Goal: Check status: Check status

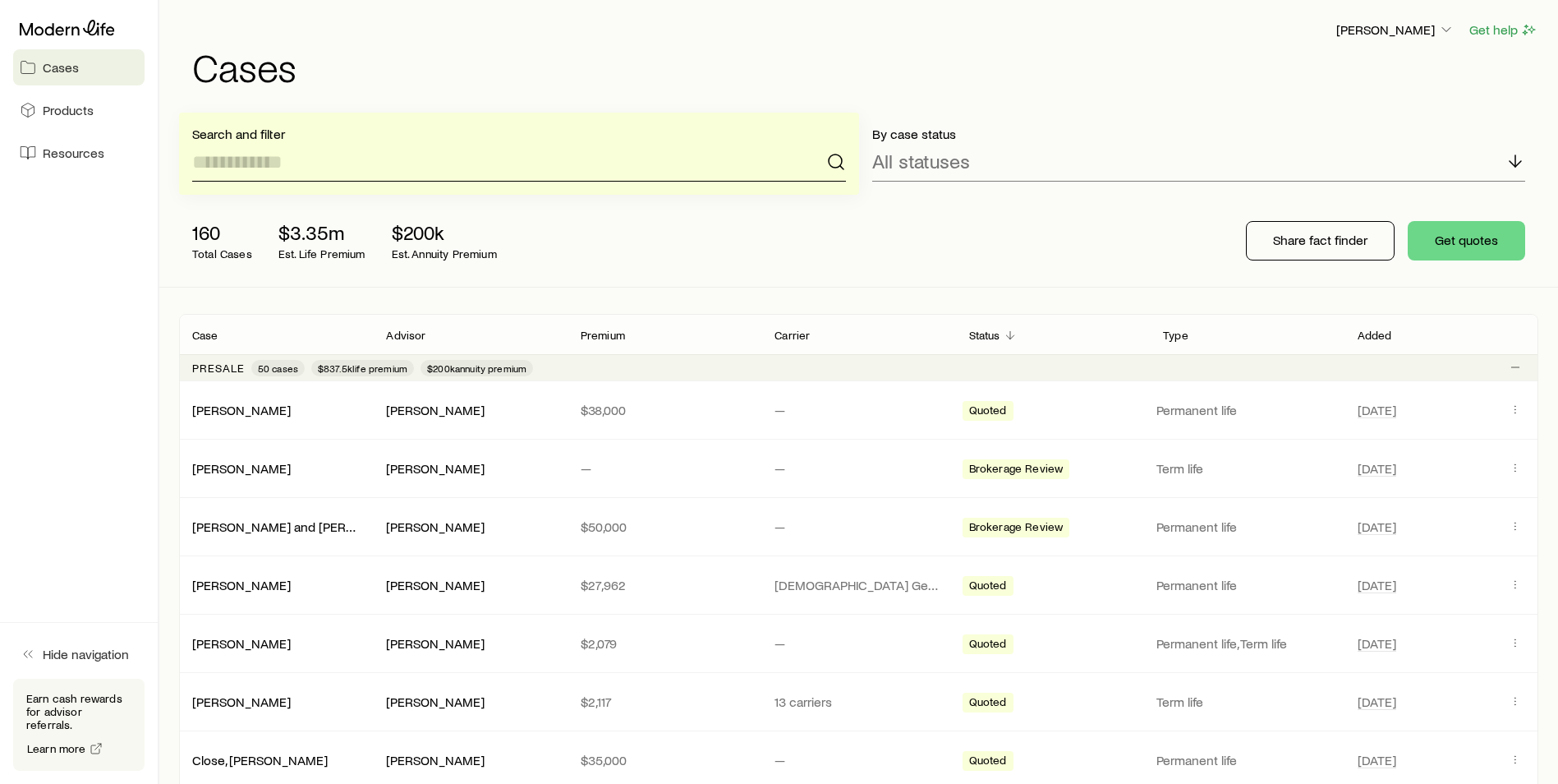
click at [365, 155] on input at bounding box center [519, 162] width 654 height 39
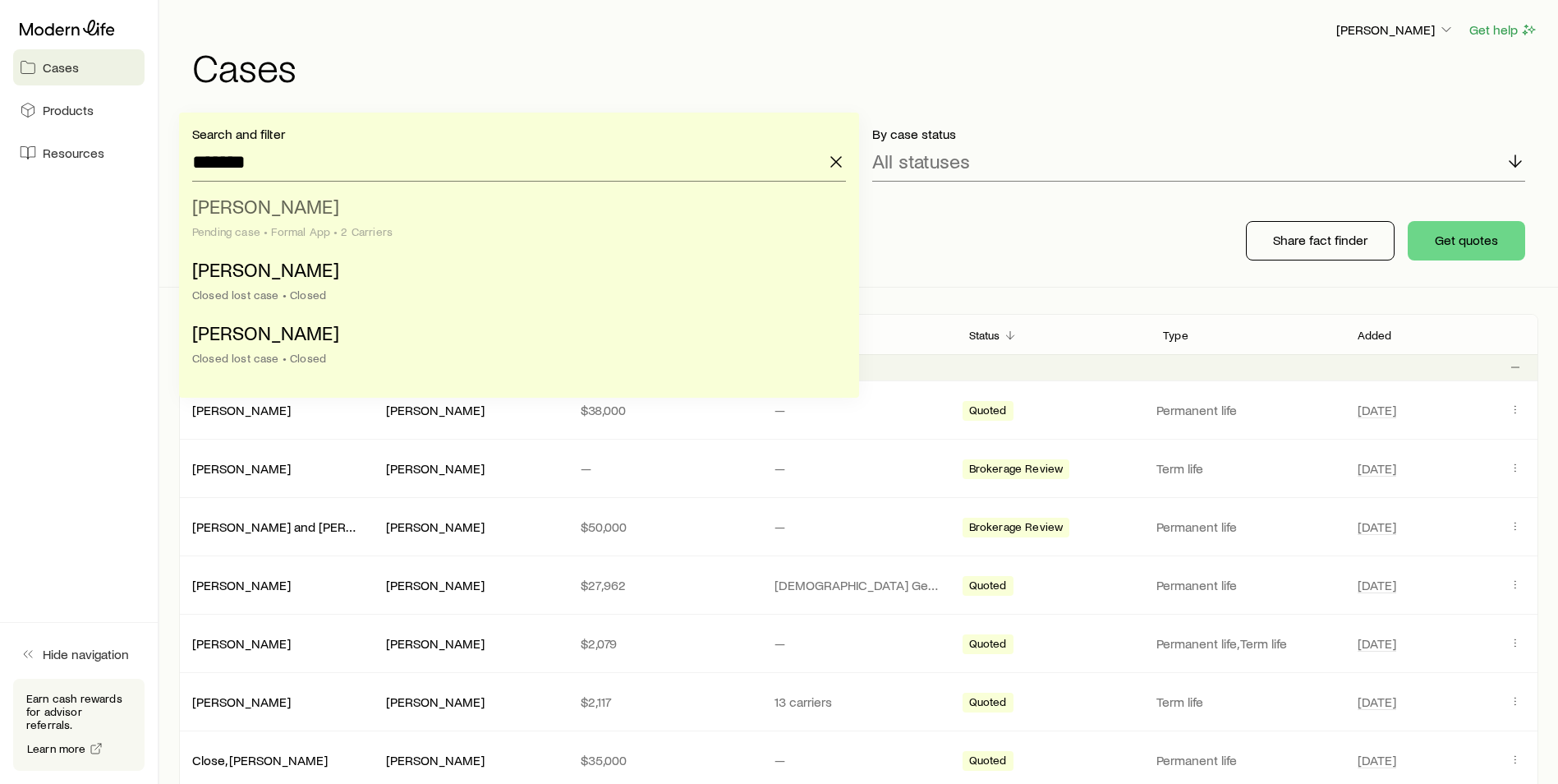
click at [306, 213] on span "[PERSON_NAME]" at bounding box center [265, 206] width 147 height 24
type input "**********"
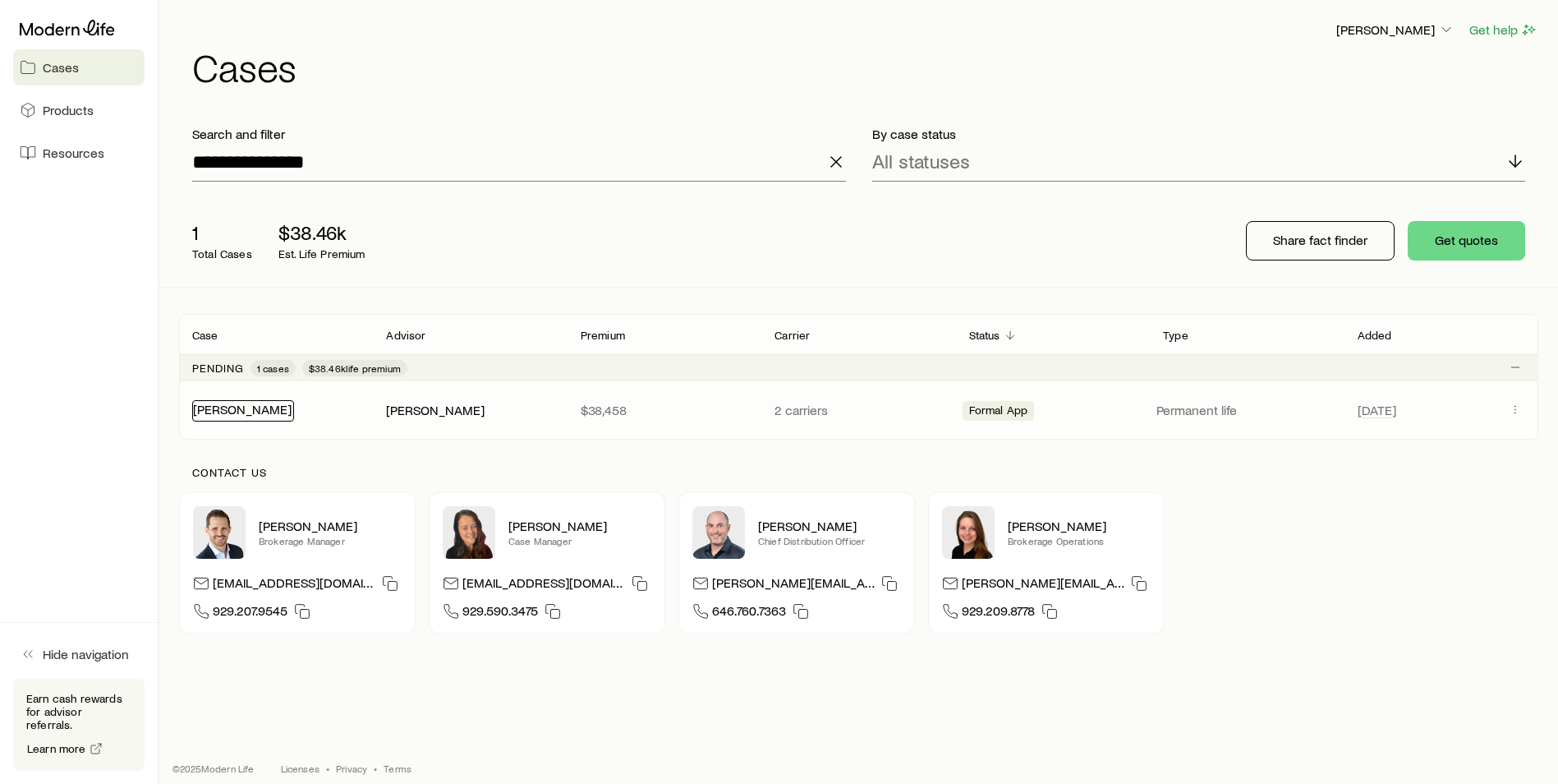
click at [261, 407] on link "[PERSON_NAME]" at bounding box center [242, 408] width 99 height 16
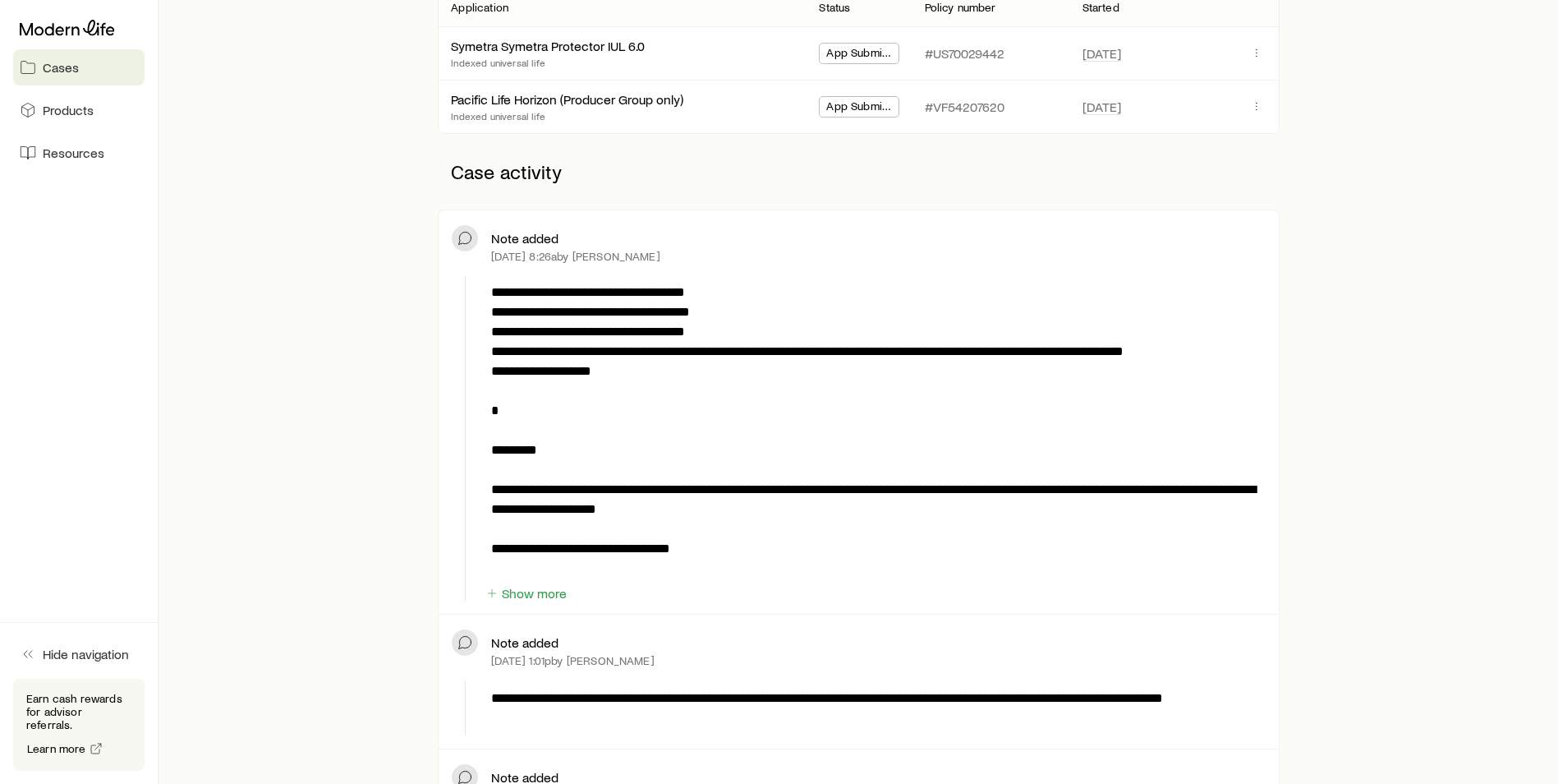
scroll to position [411, 0]
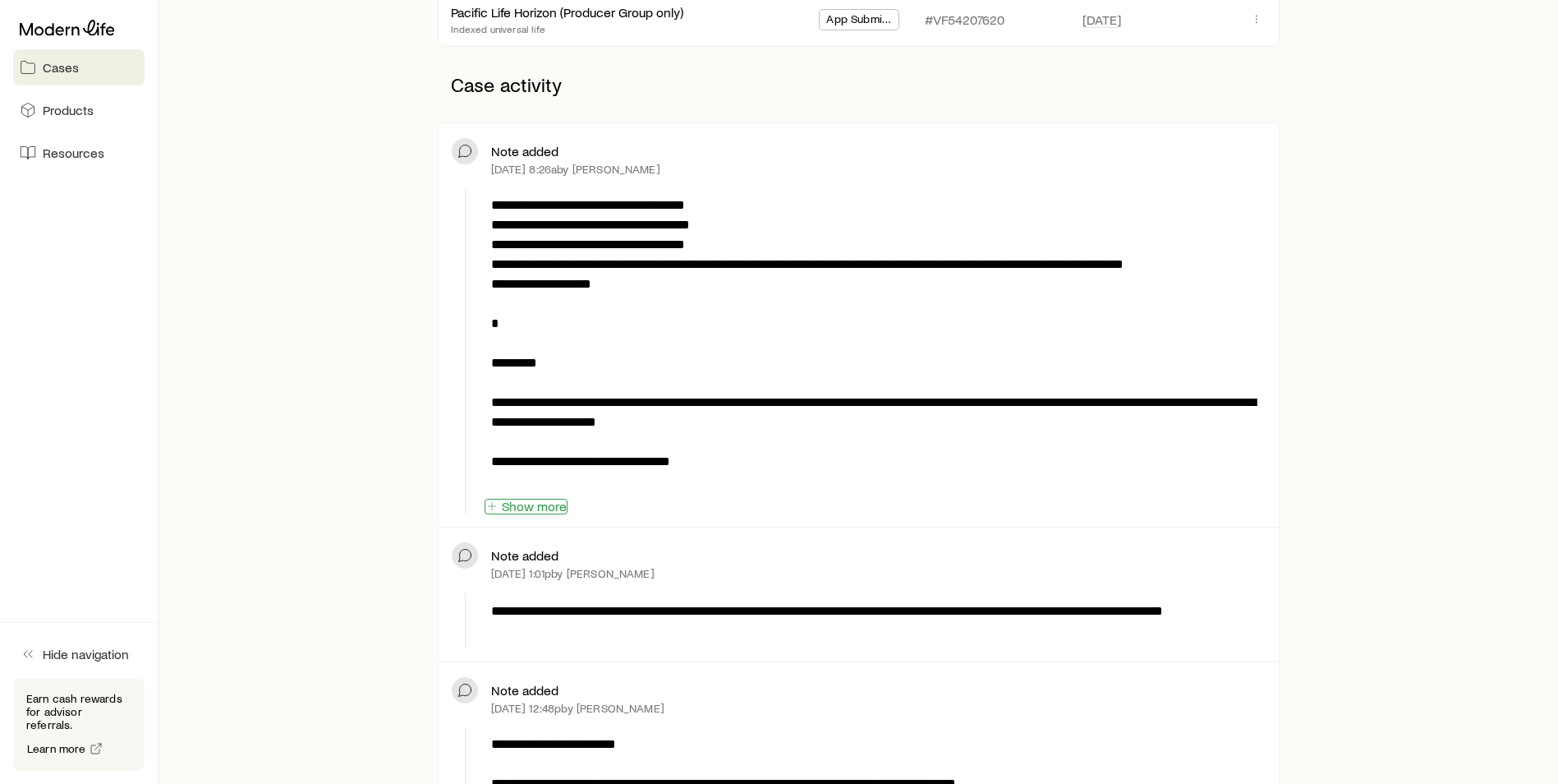
click at [531, 499] on button "Show more" at bounding box center [525, 506] width 83 height 16
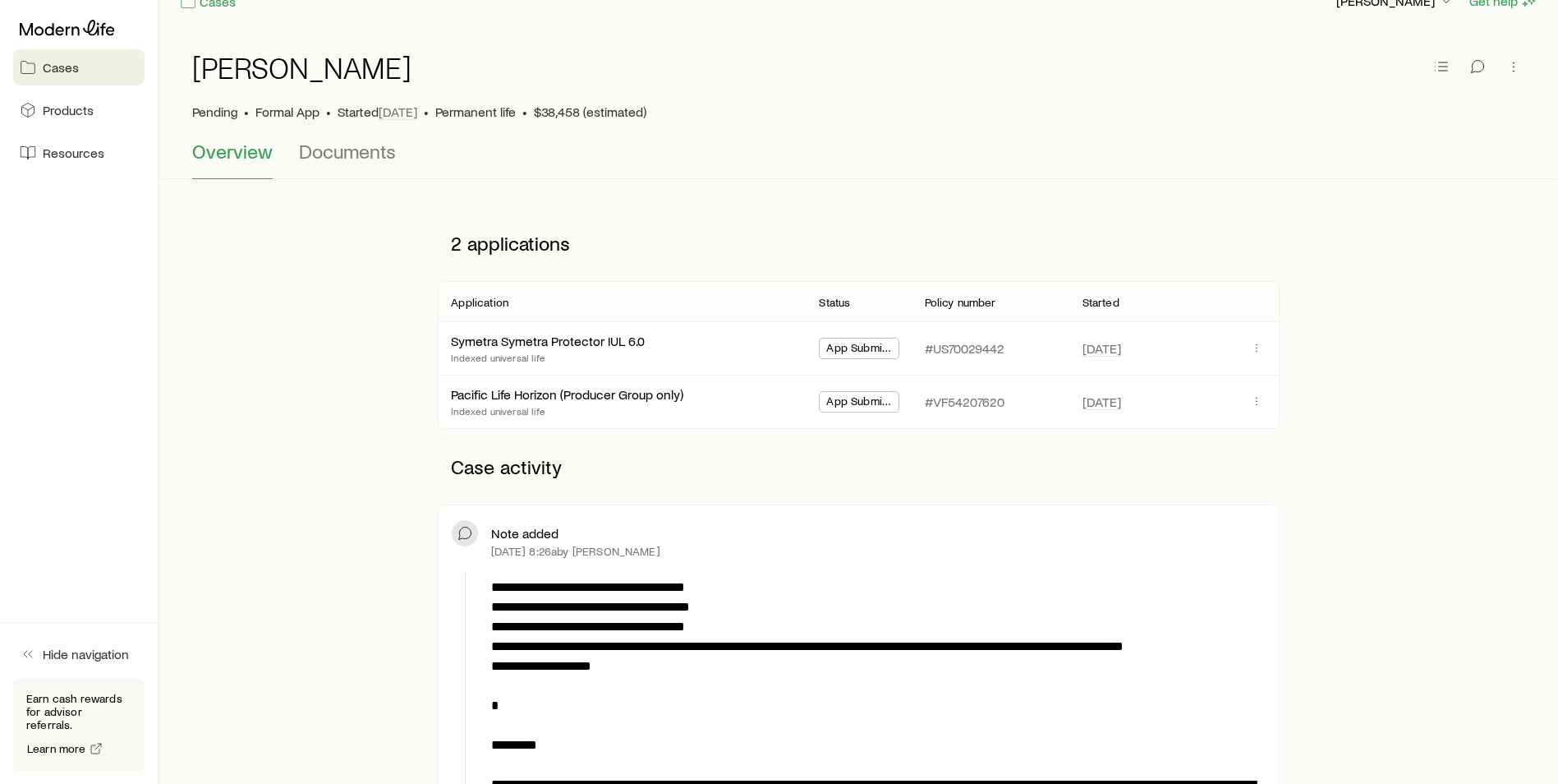
scroll to position [0, 0]
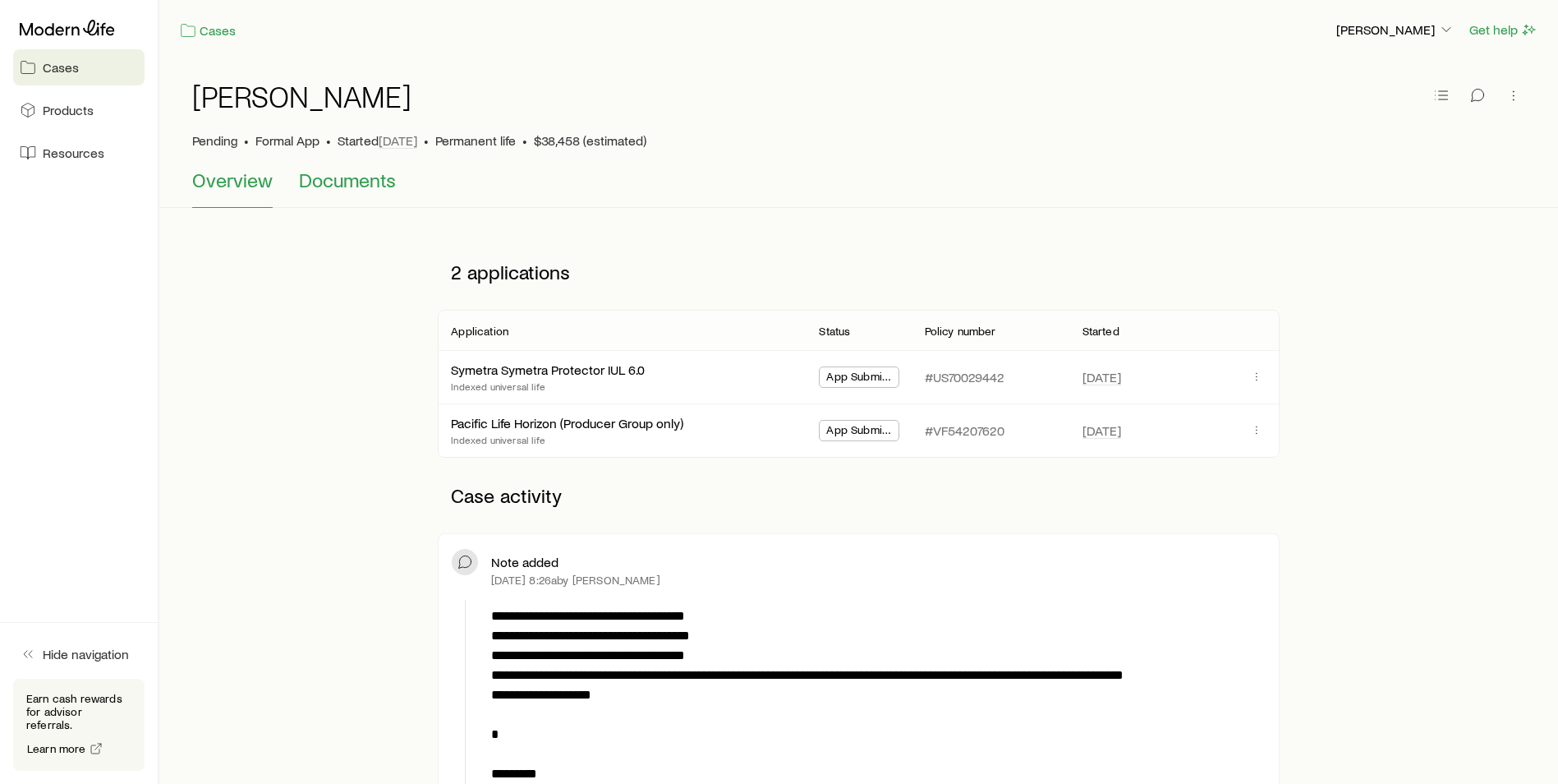
click at [341, 185] on span "Documents" at bounding box center [347, 180] width 97 height 23
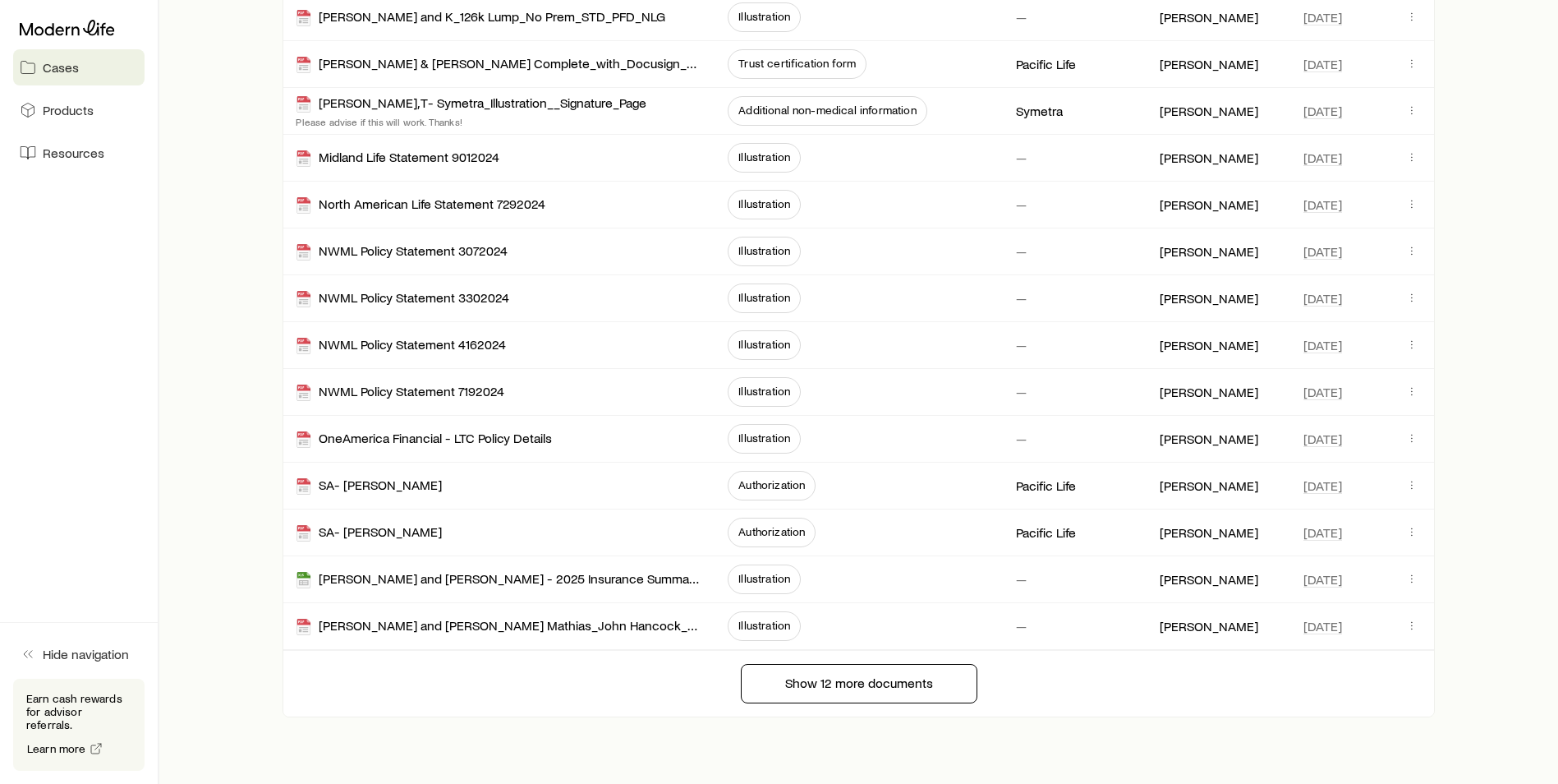
scroll to position [725, 0]
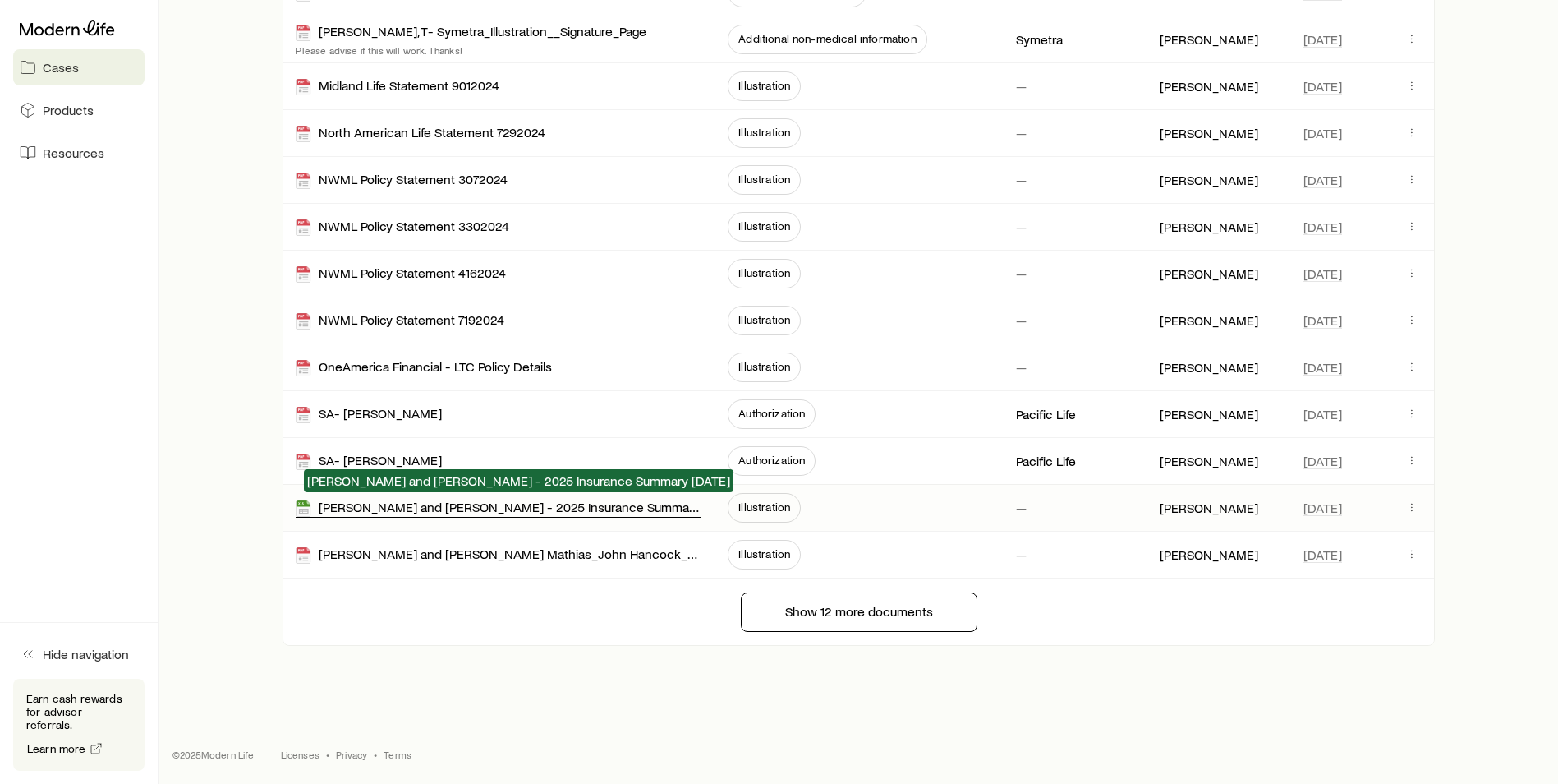
click at [389, 507] on div "[PERSON_NAME] and [PERSON_NAME] - 2025 Insurance Summary [DATE]" at bounding box center [499, 507] width 406 height 19
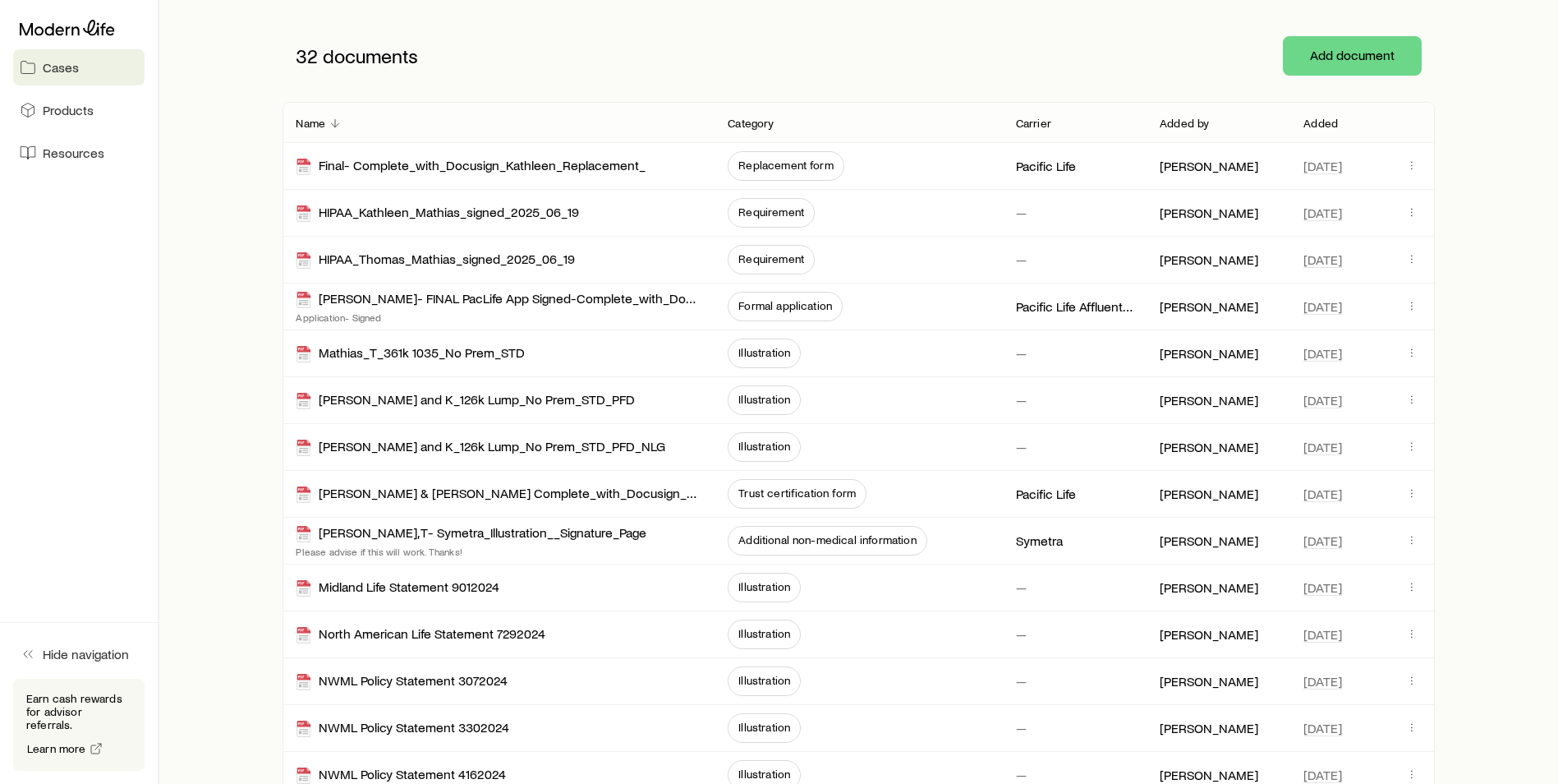
scroll to position [0, 0]
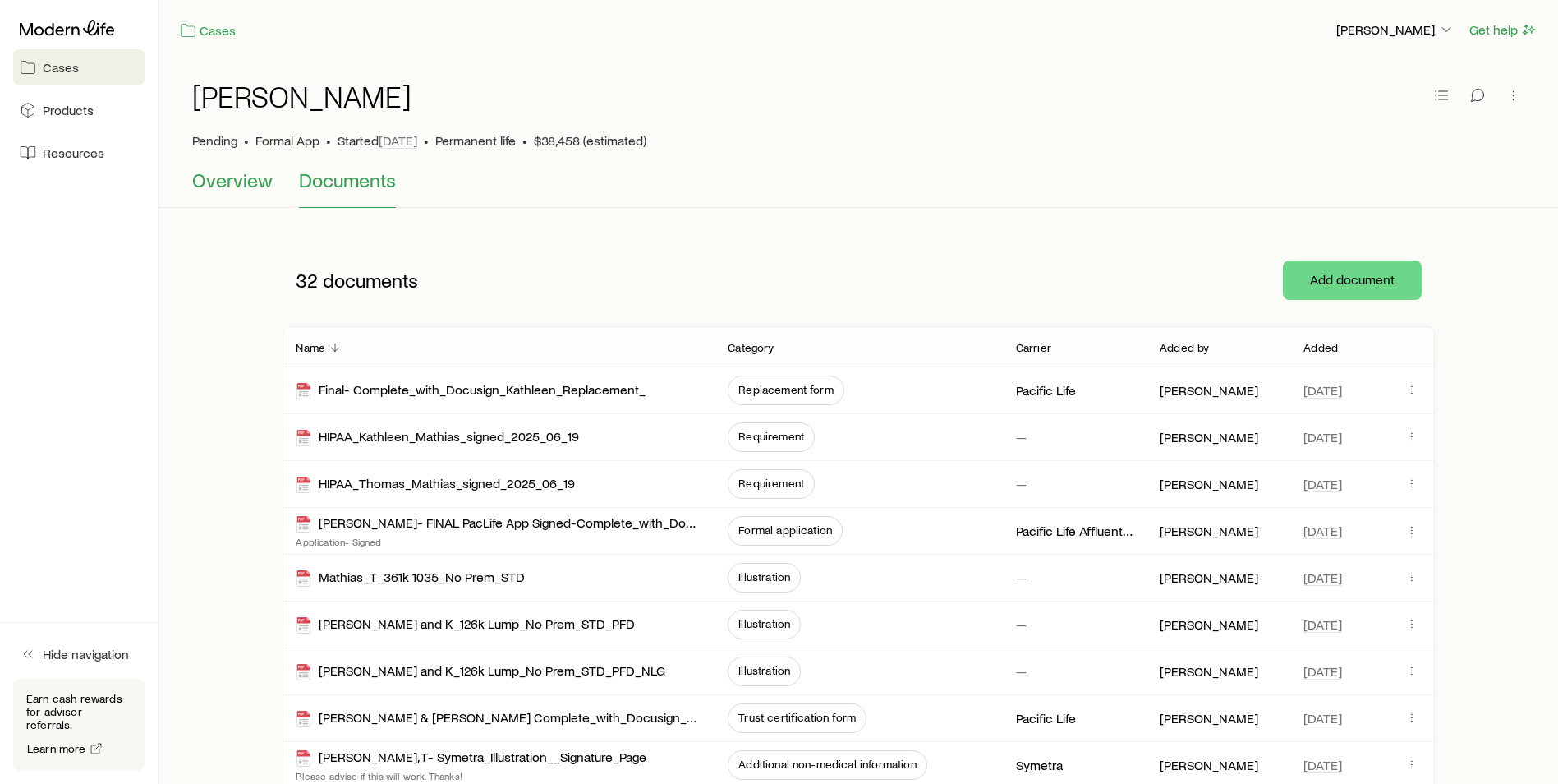
click at [235, 178] on span "Overview" at bounding box center [232, 180] width 80 height 23
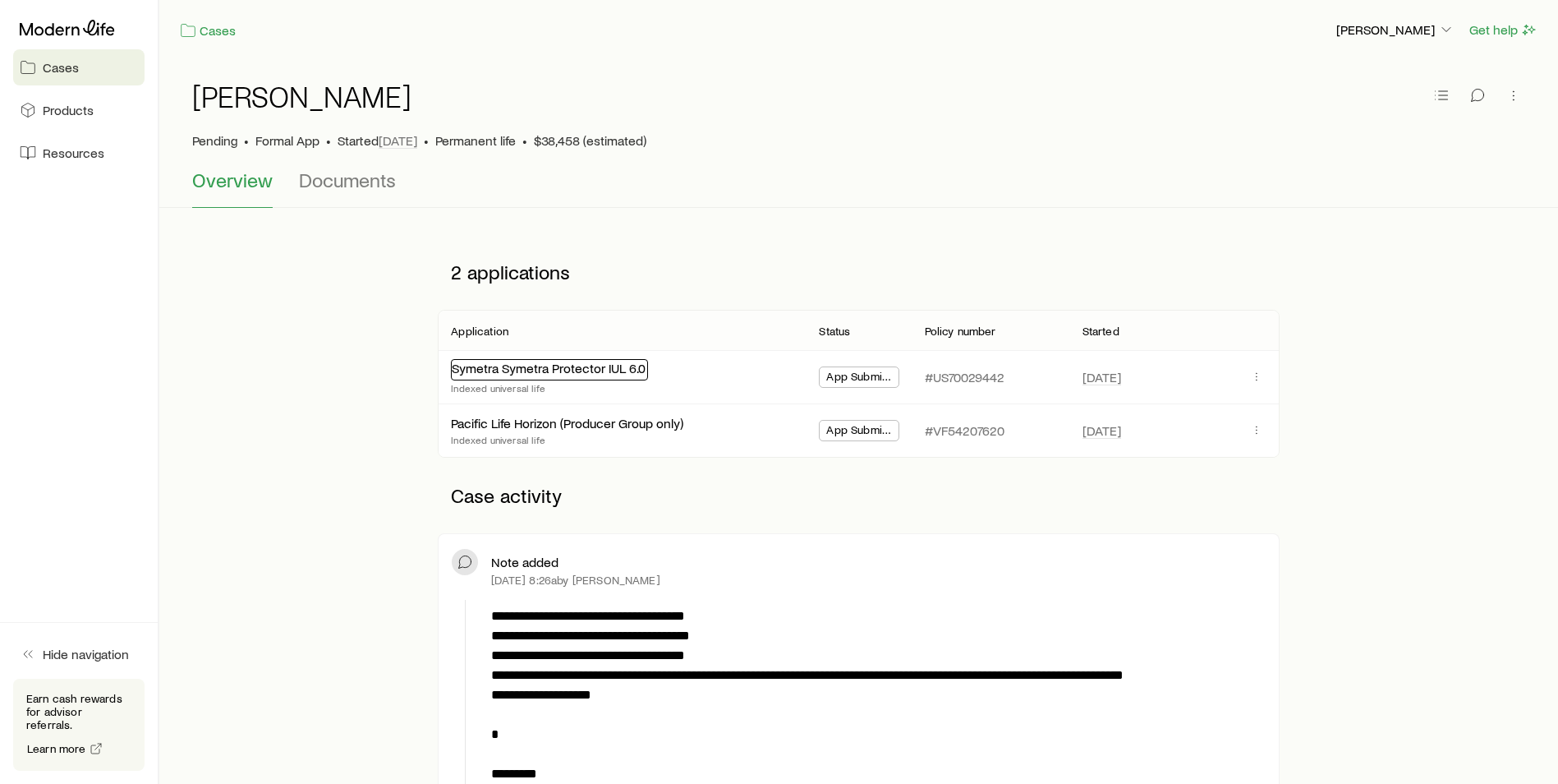
click at [610, 367] on link "Symetra Symetra Protector IUL 6.0" at bounding box center [549, 367] width 194 height 16
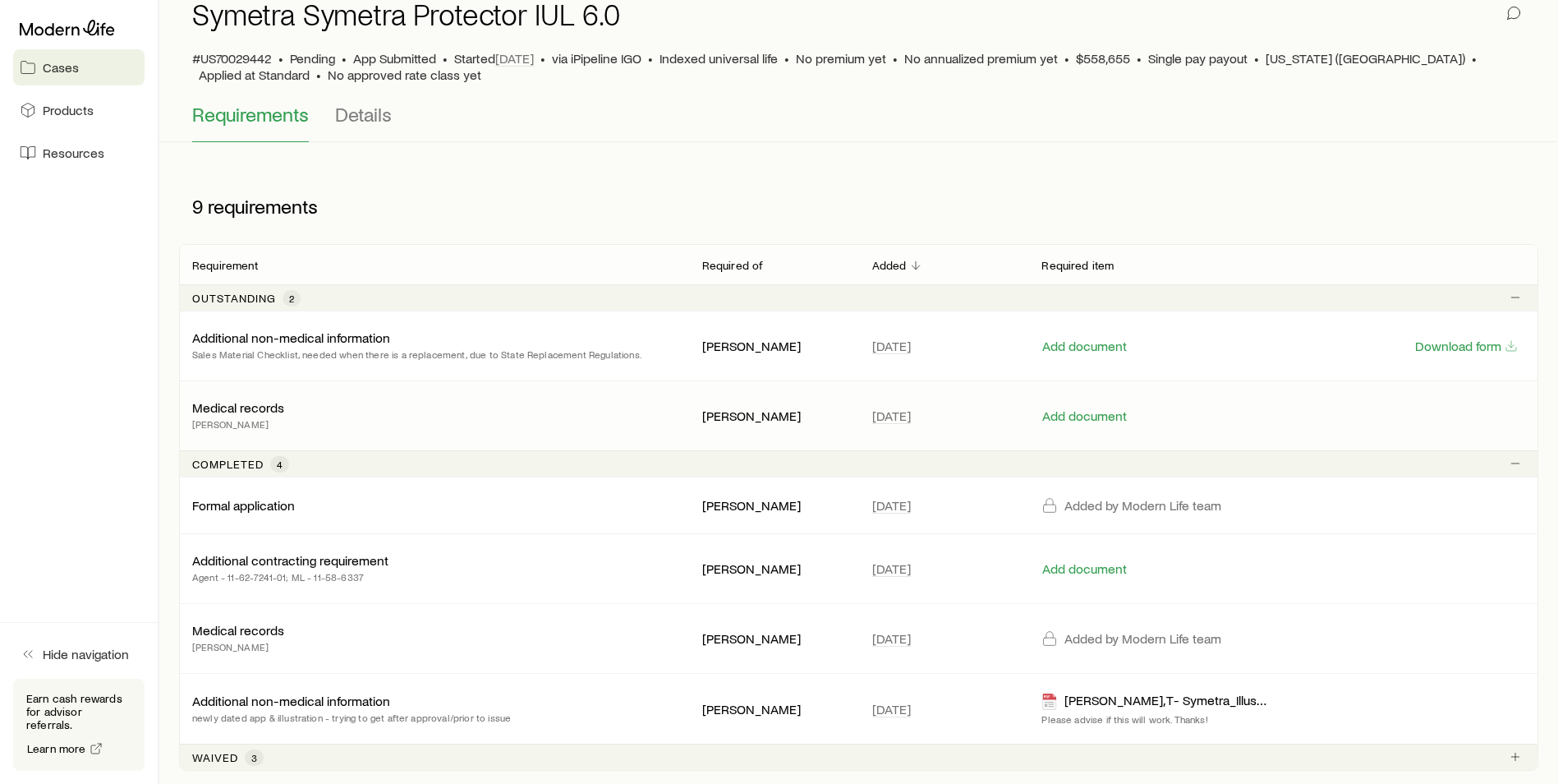
scroll to position [164, 0]
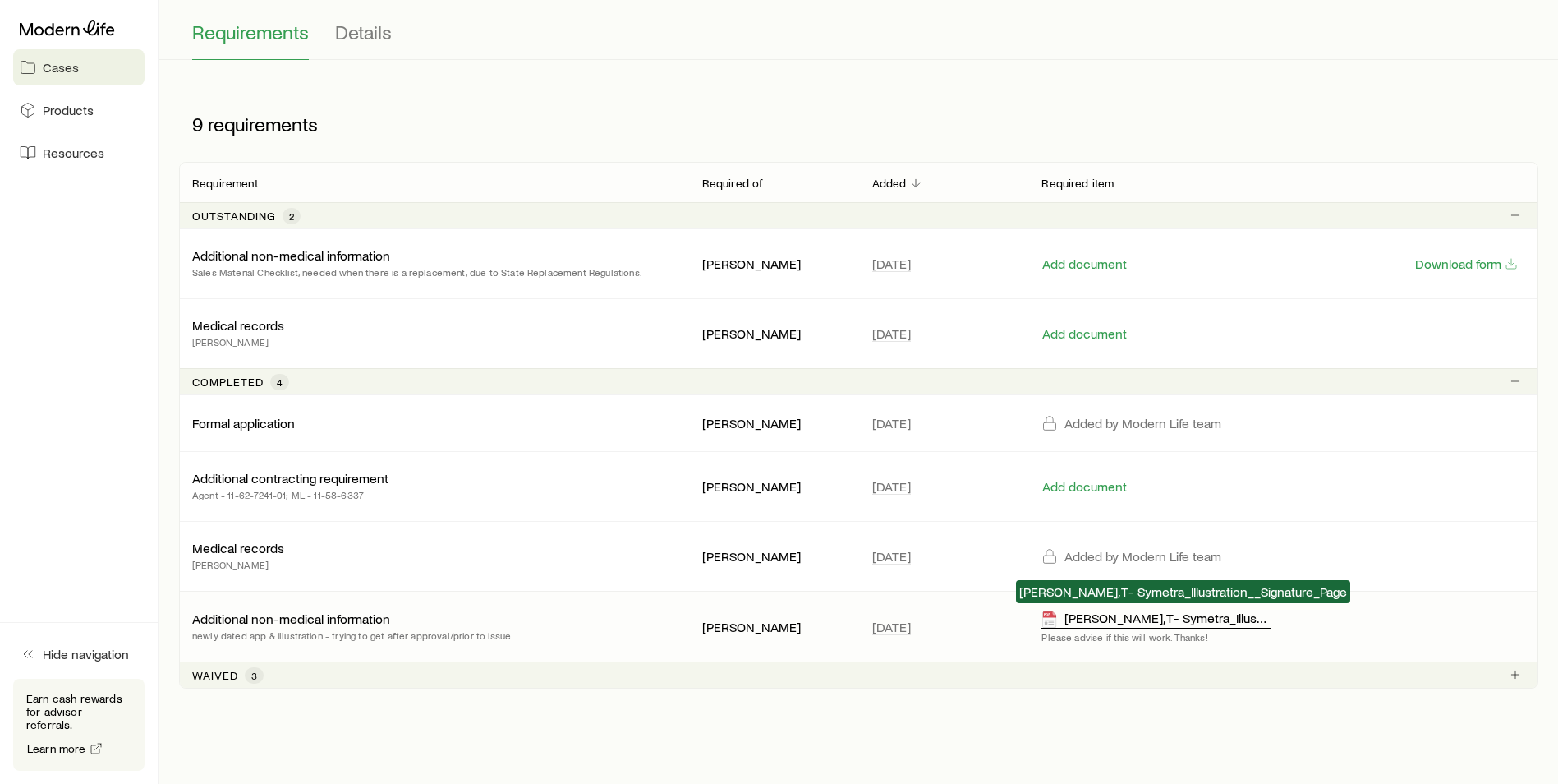
click at [1188, 616] on div "[PERSON_NAME], T- Symetra_Illustration__Signature_Page" at bounding box center [1156, 619] width 228 height 19
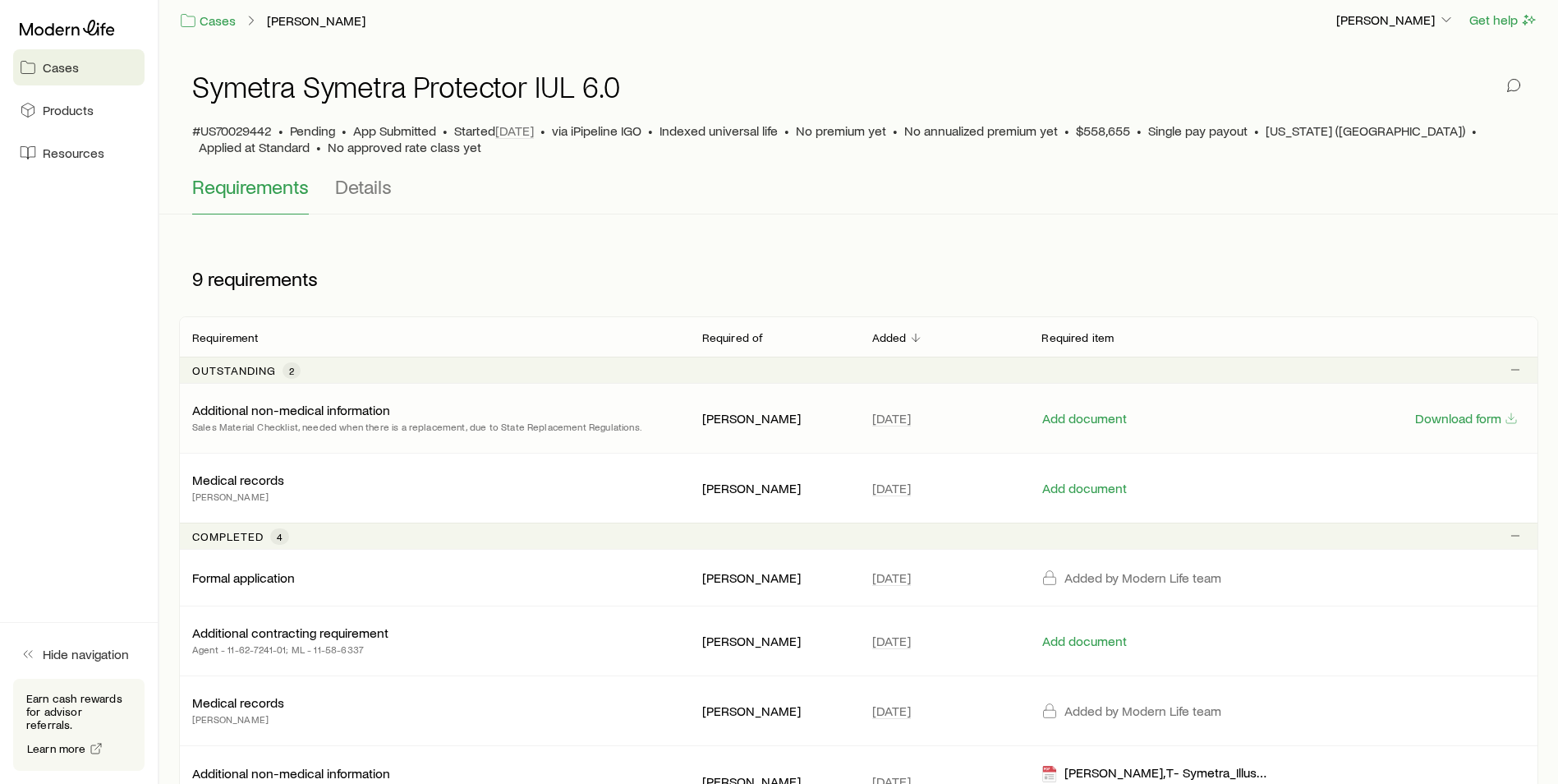
scroll to position [0, 0]
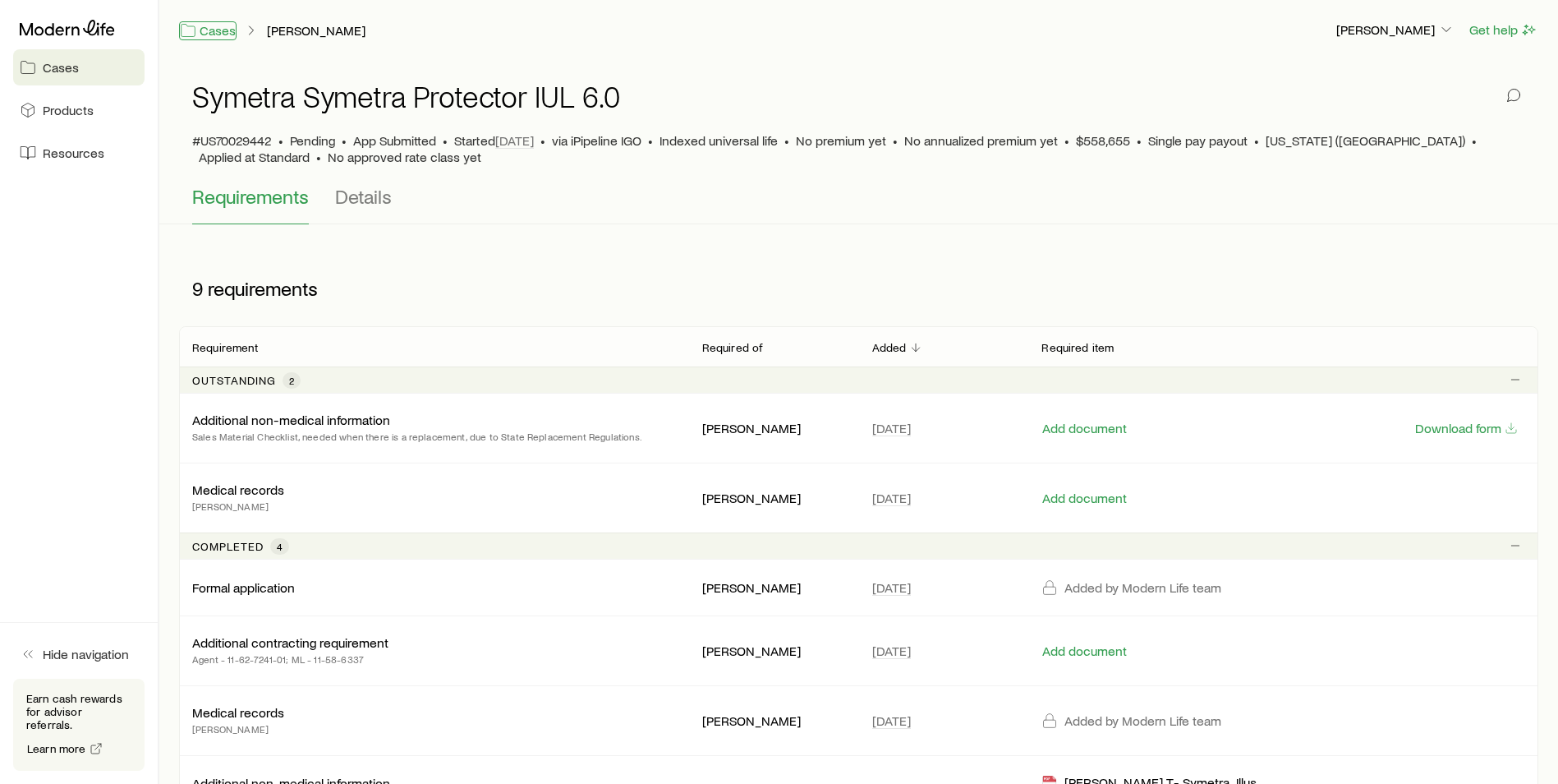
click at [227, 36] on link "Cases" at bounding box center [208, 31] width 58 height 19
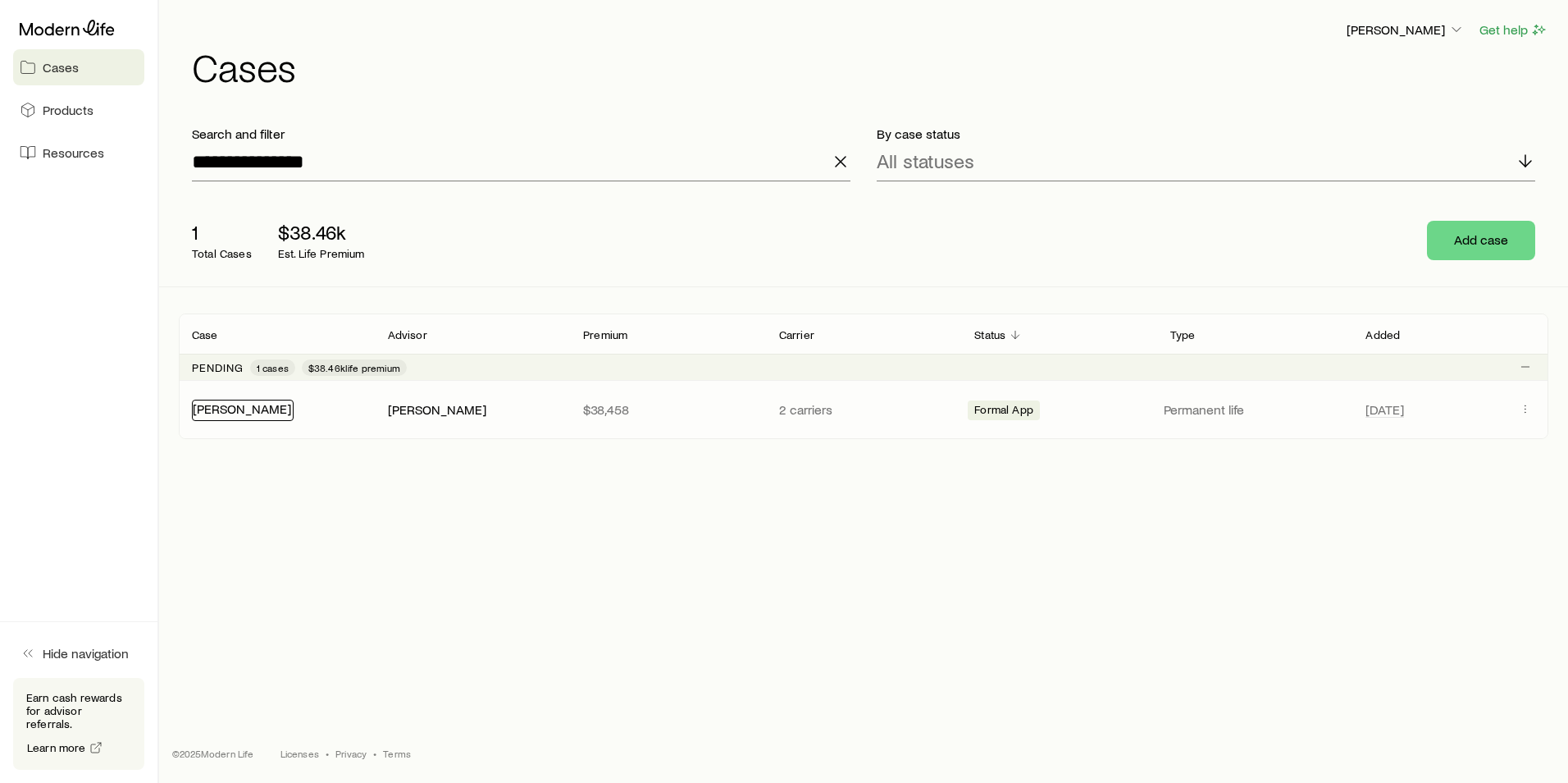
click at [262, 405] on link "[PERSON_NAME]" at bounding box center [242, 407] width 99 height 16
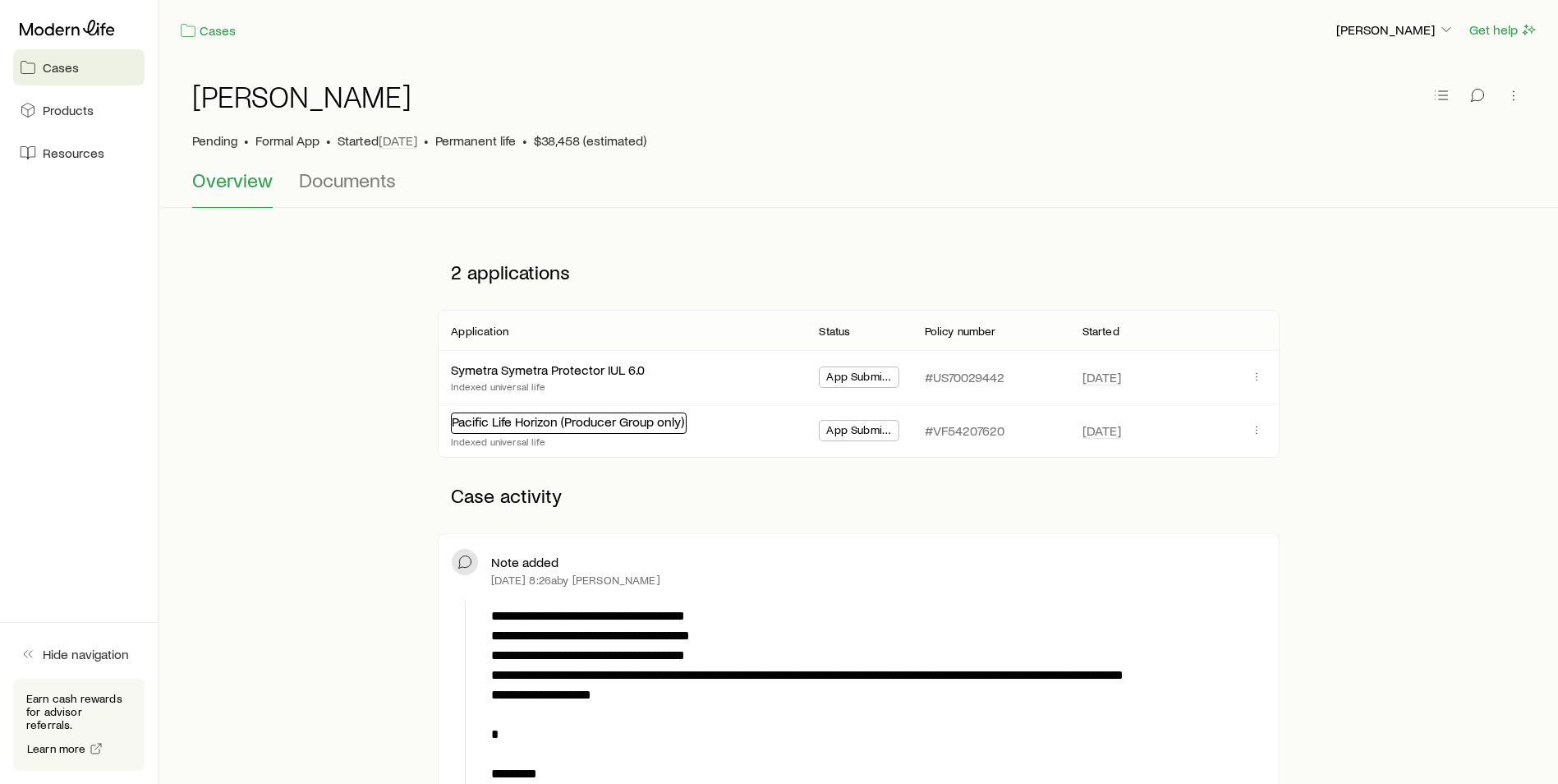
click at [649, 425] on link "Pacific Life Horizon (Producer Group only)" at bounding box center [568, 421] width 233 height 16
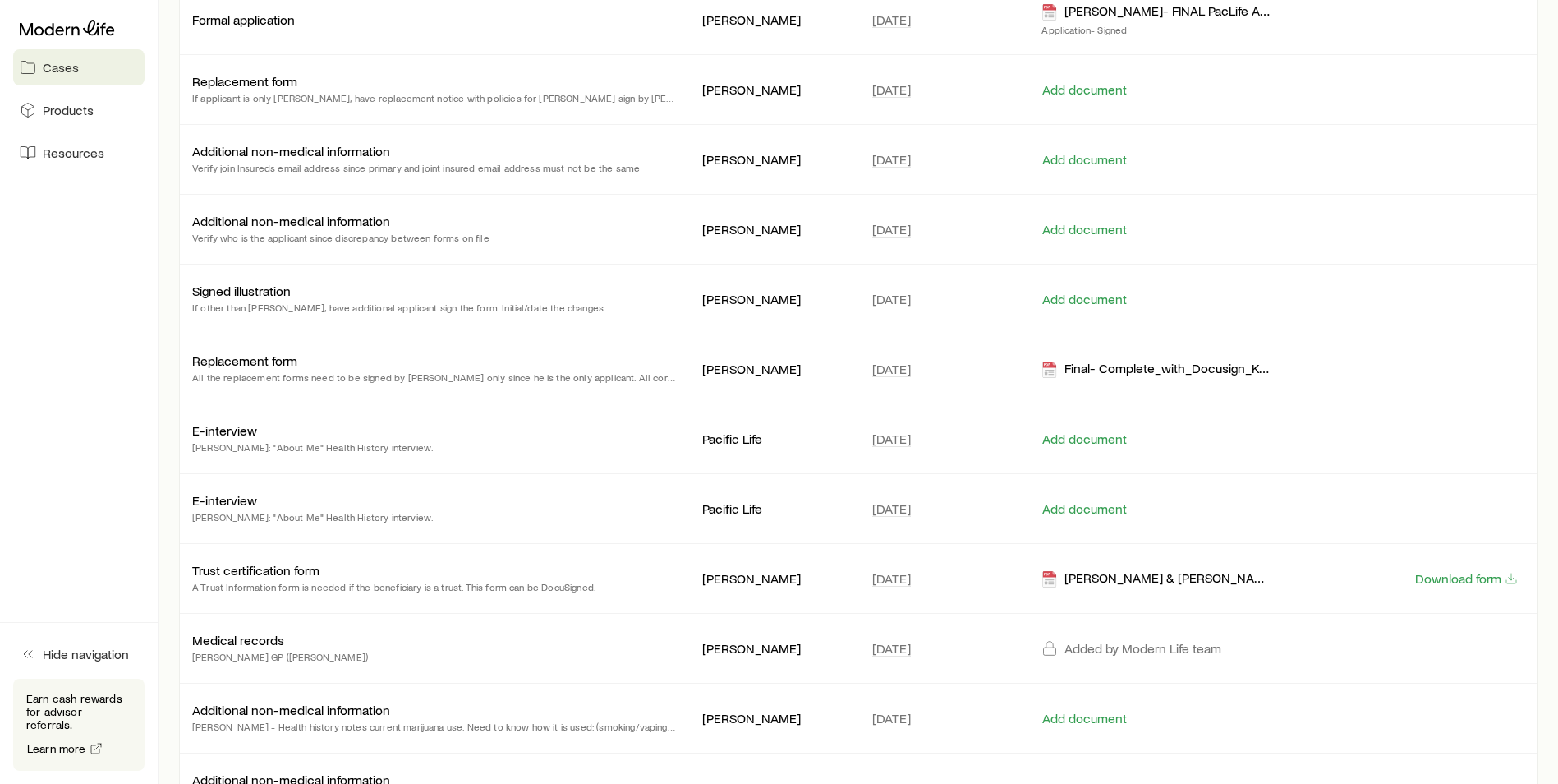
scroll to position [493, 0]
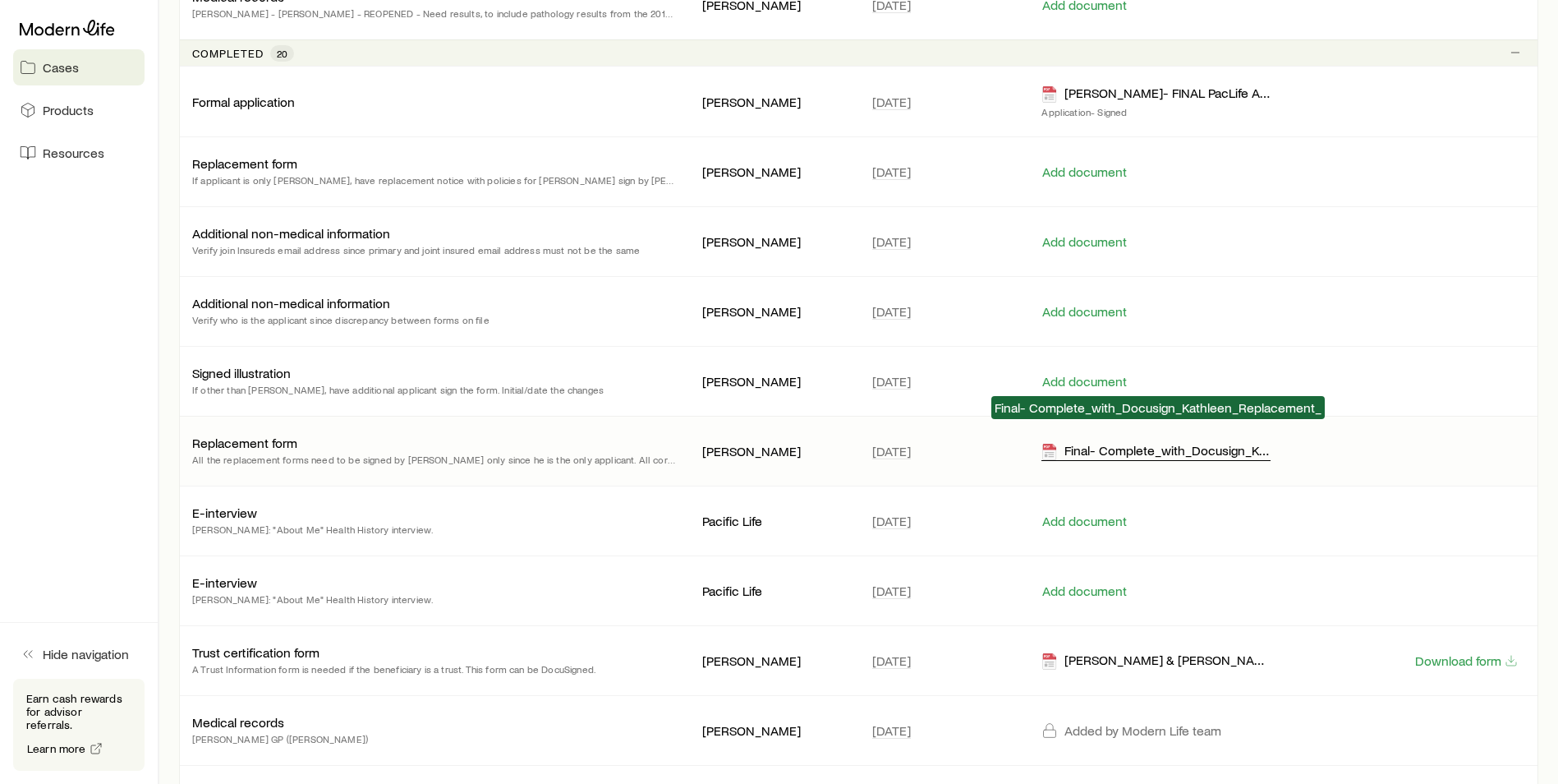
click at [1085, 442] on div "Final- Complete_with_Docusign_Kathleen_Replacement_" at bounding box center [1156, 452] width 228 height 19
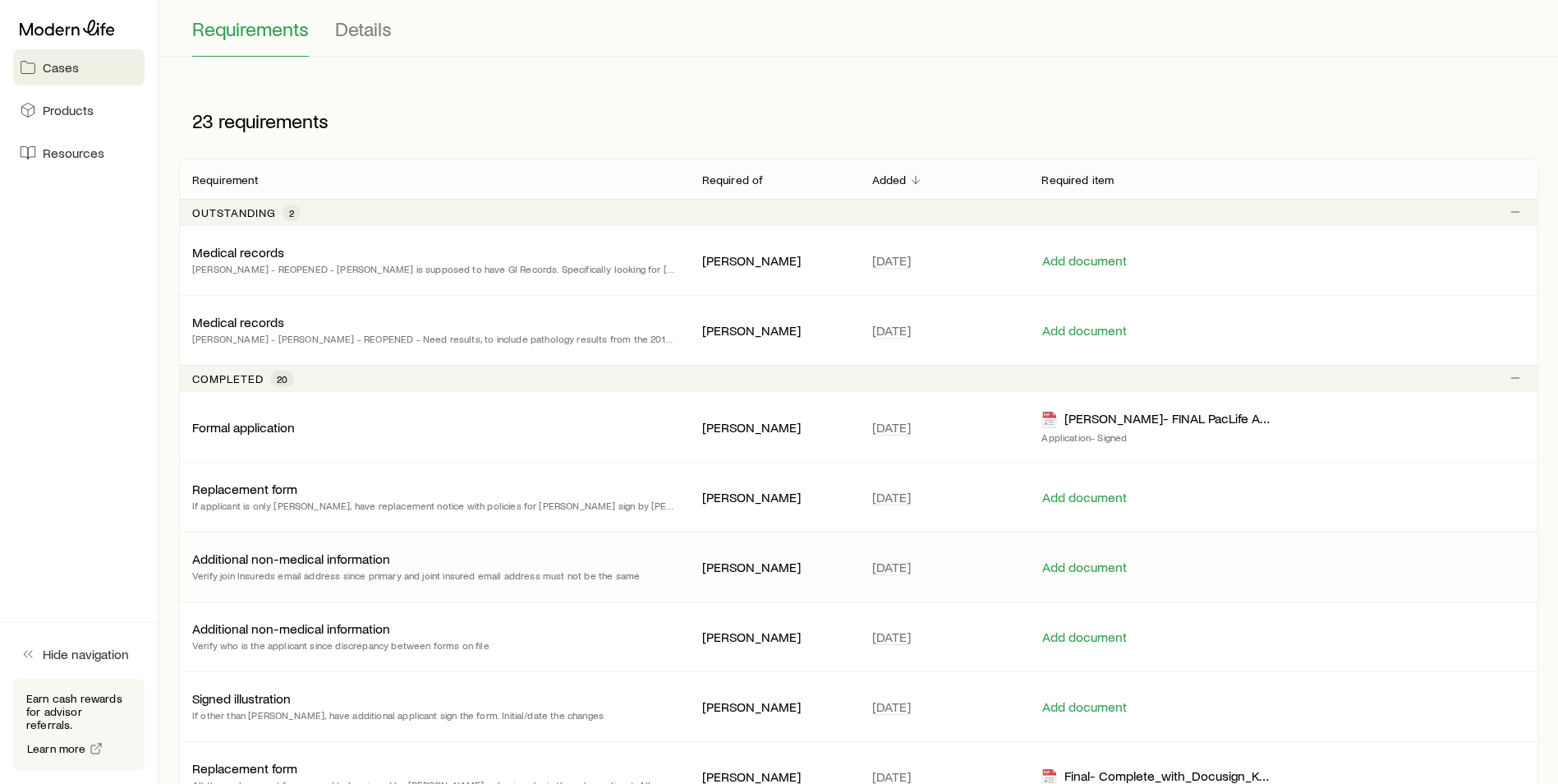
scroll to position [164, 0]
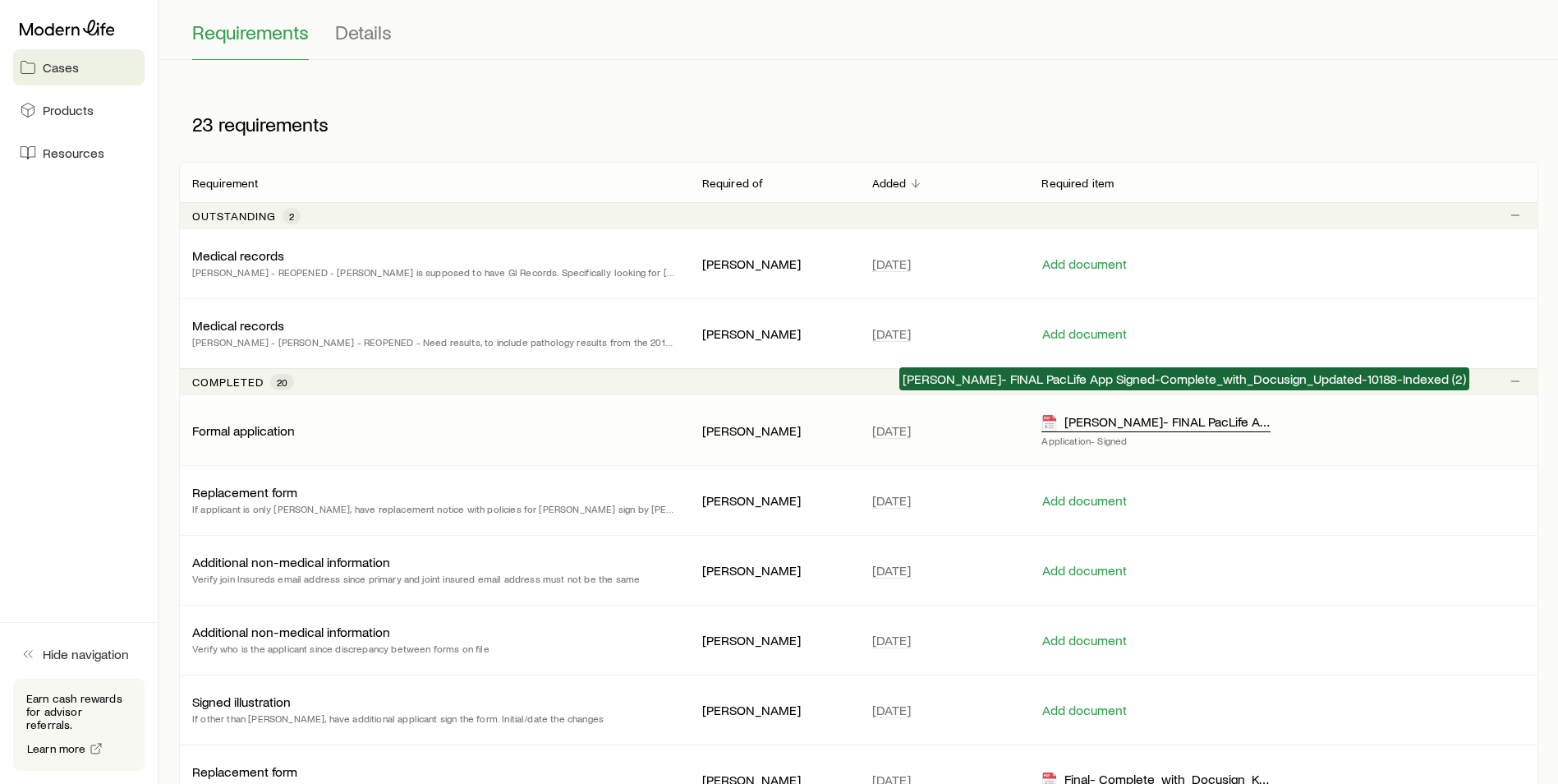
click at [1098, 413] on div "[PERSON_NAME]- FINAL PacLife App Signed-Complete_with_Docusign_Updated-10188-In…" at bounding box center [1156, 423] width 228 height 19
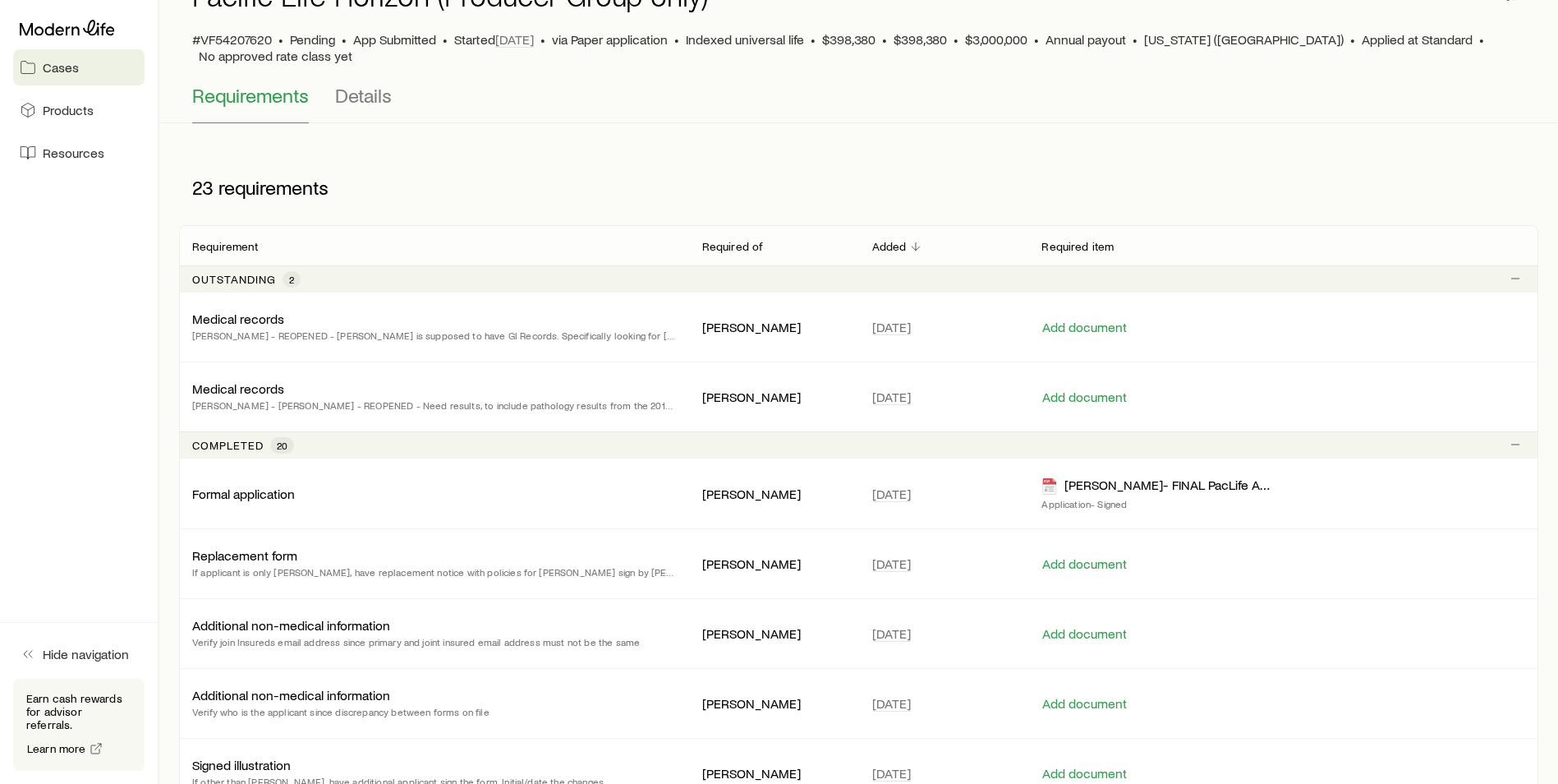
scroll to position [0, 0]
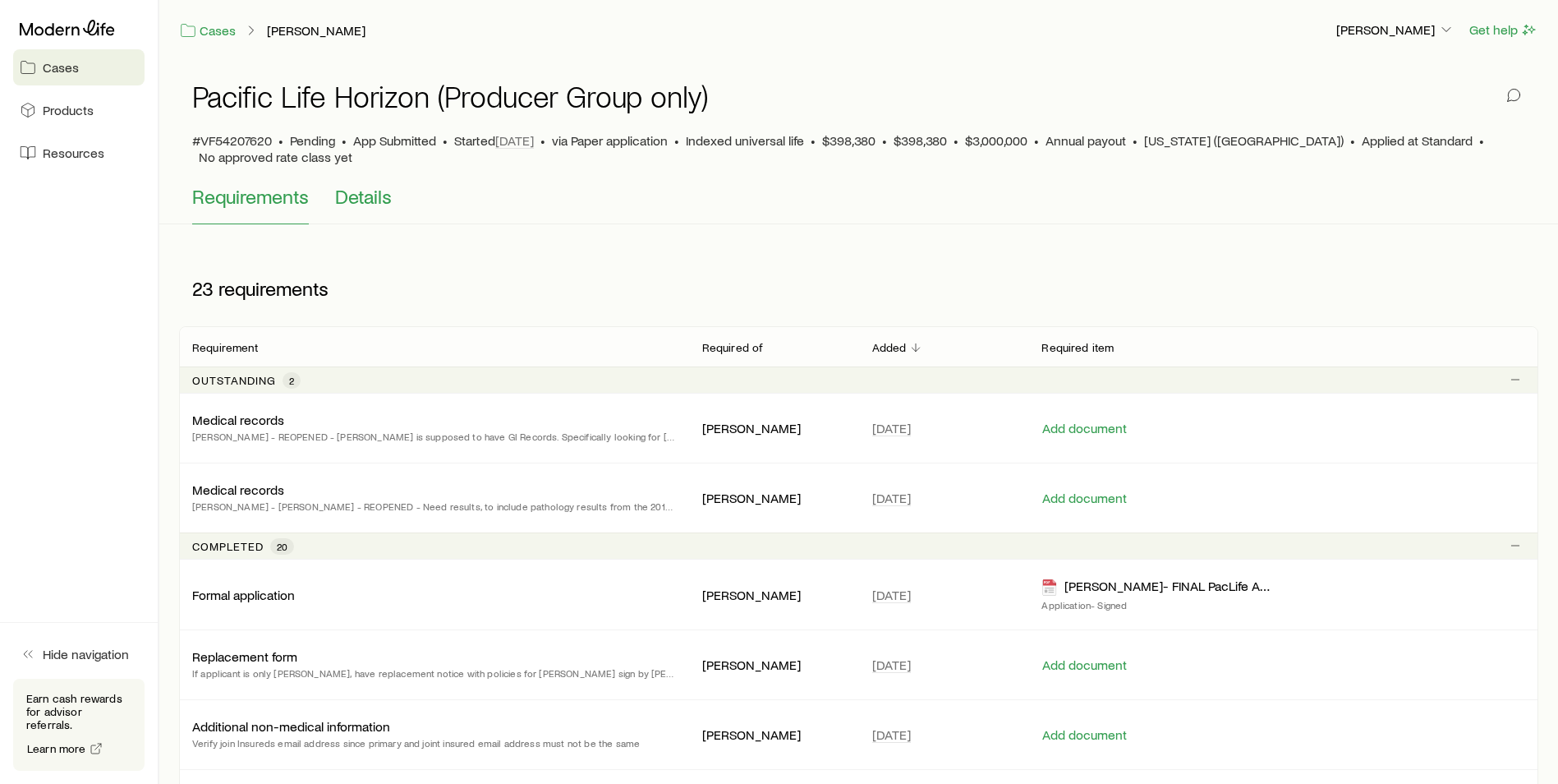
click at [359, 184] on span "Details" at bounding box center [363, 196] width 57 height 23
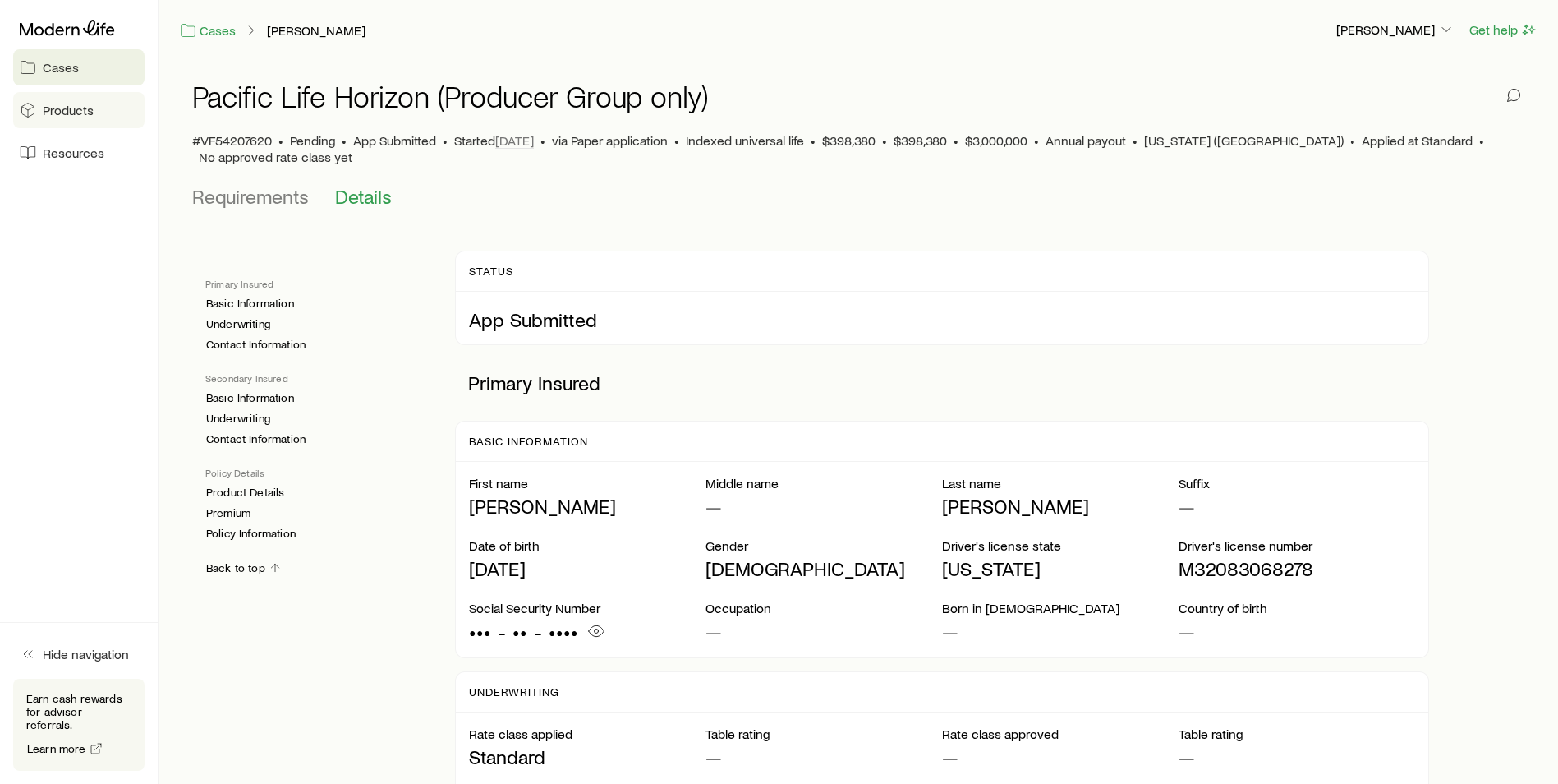
click at [66, 112] on span "Products" at bounding box center [68, 110] width 51 height 17
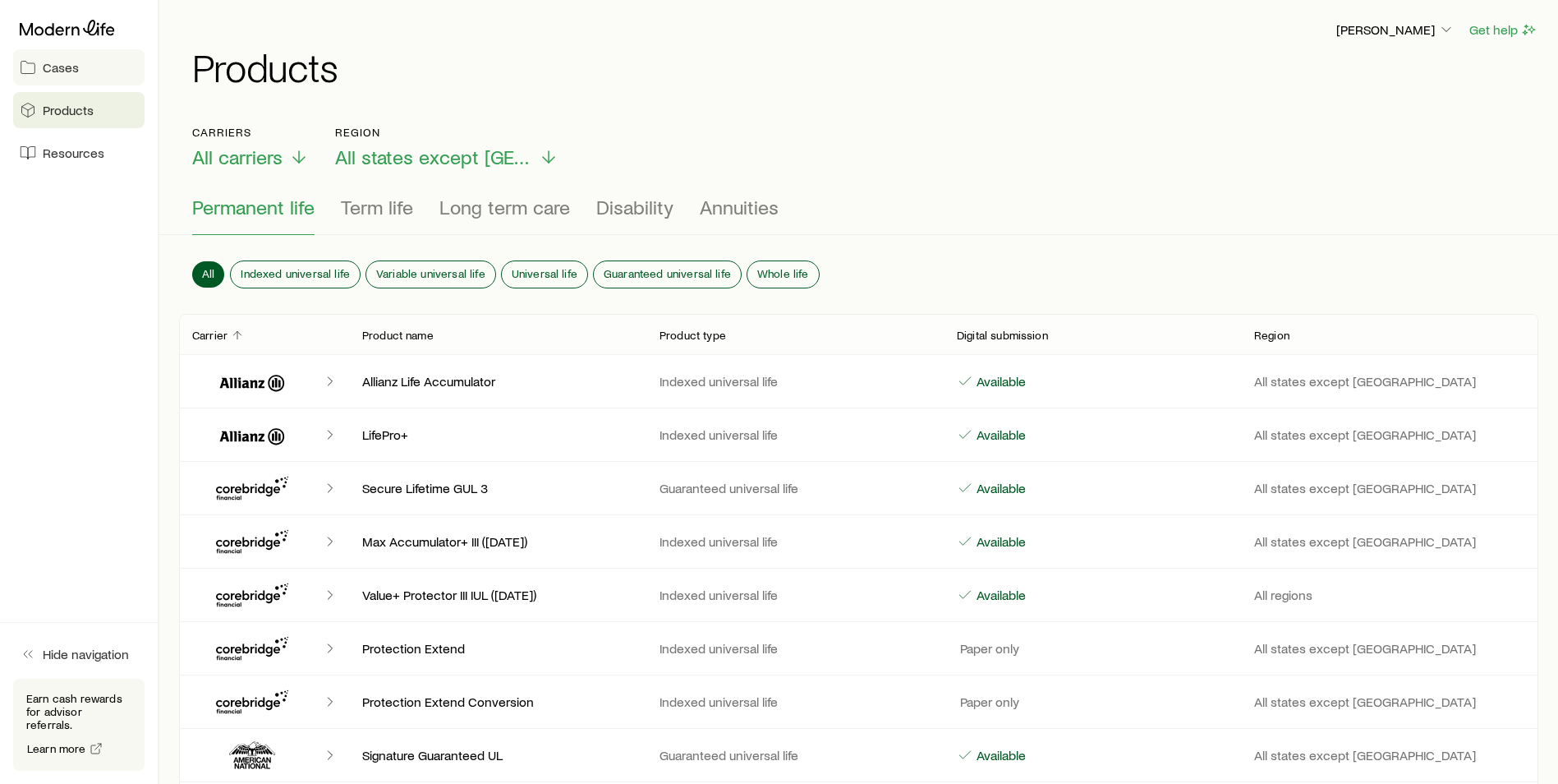
click at [74, 77] on link "Cases" at bounding box center [78, 67] width 131 height 36
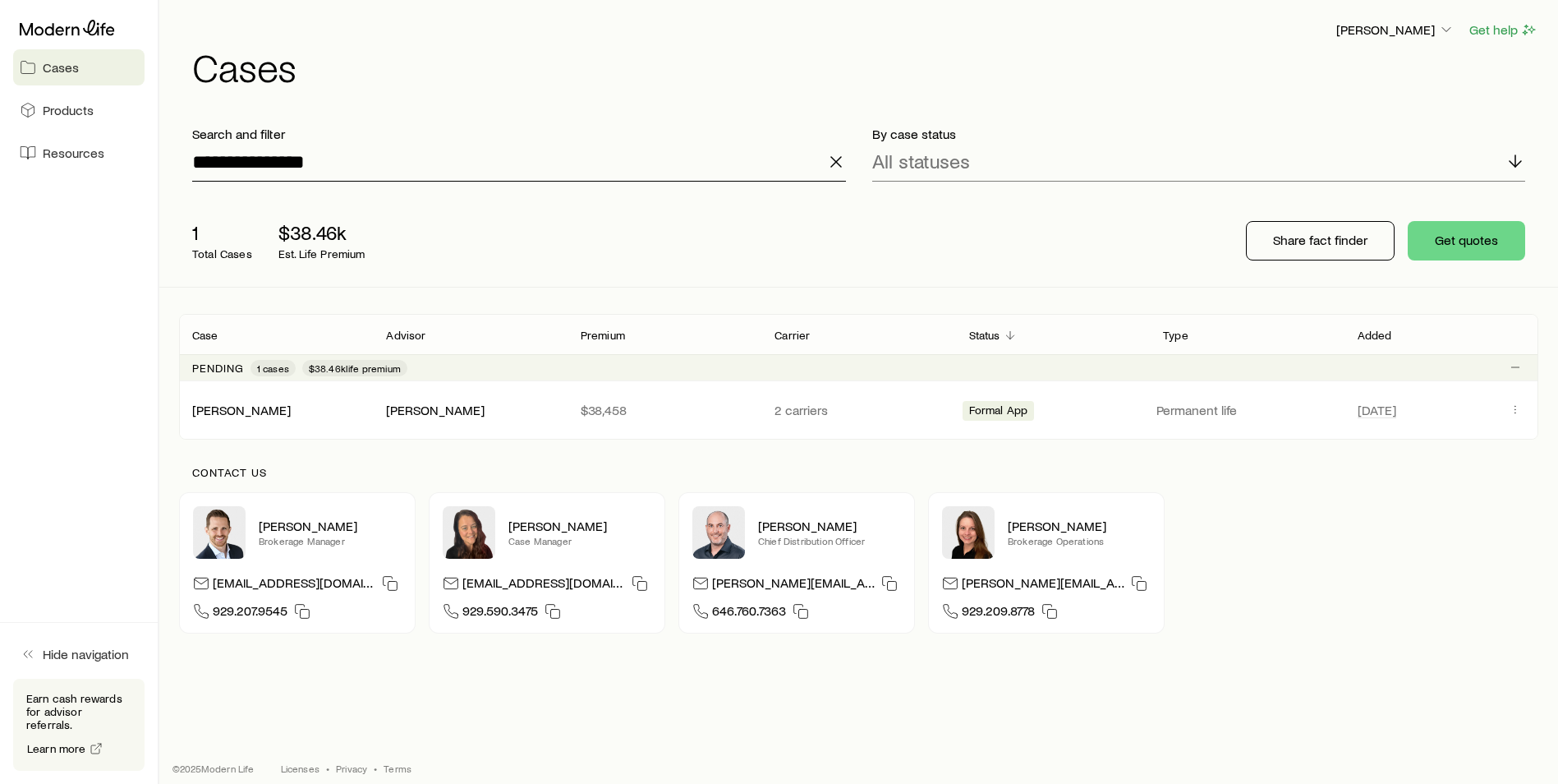
click at [277, 168] on input "**********" at bounding box center [519, 162] width 654 height 39
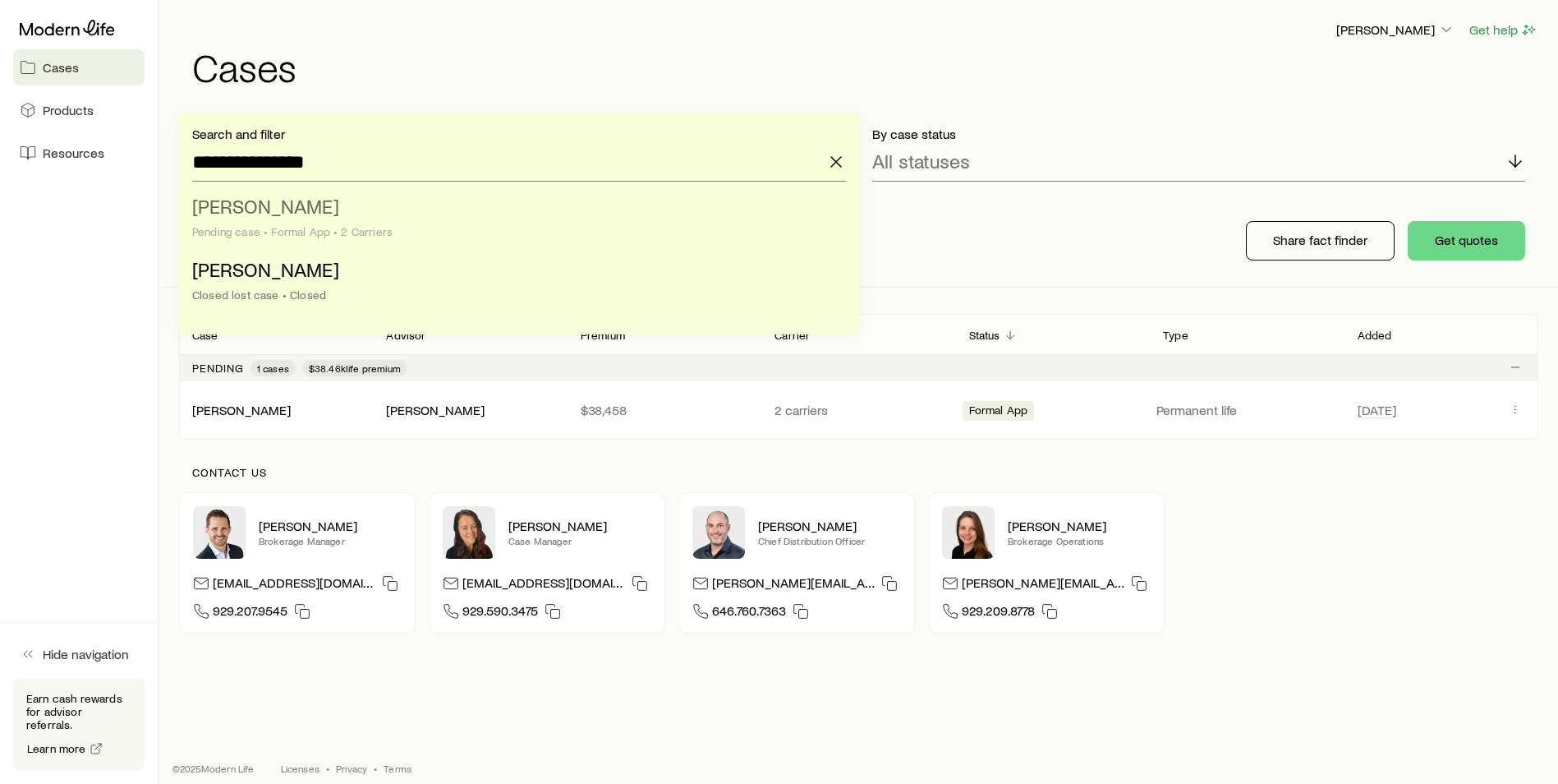
click at [294, 210] on span "[PERSON_NAME]" at bounding box center [265, 206] width 147 height 24
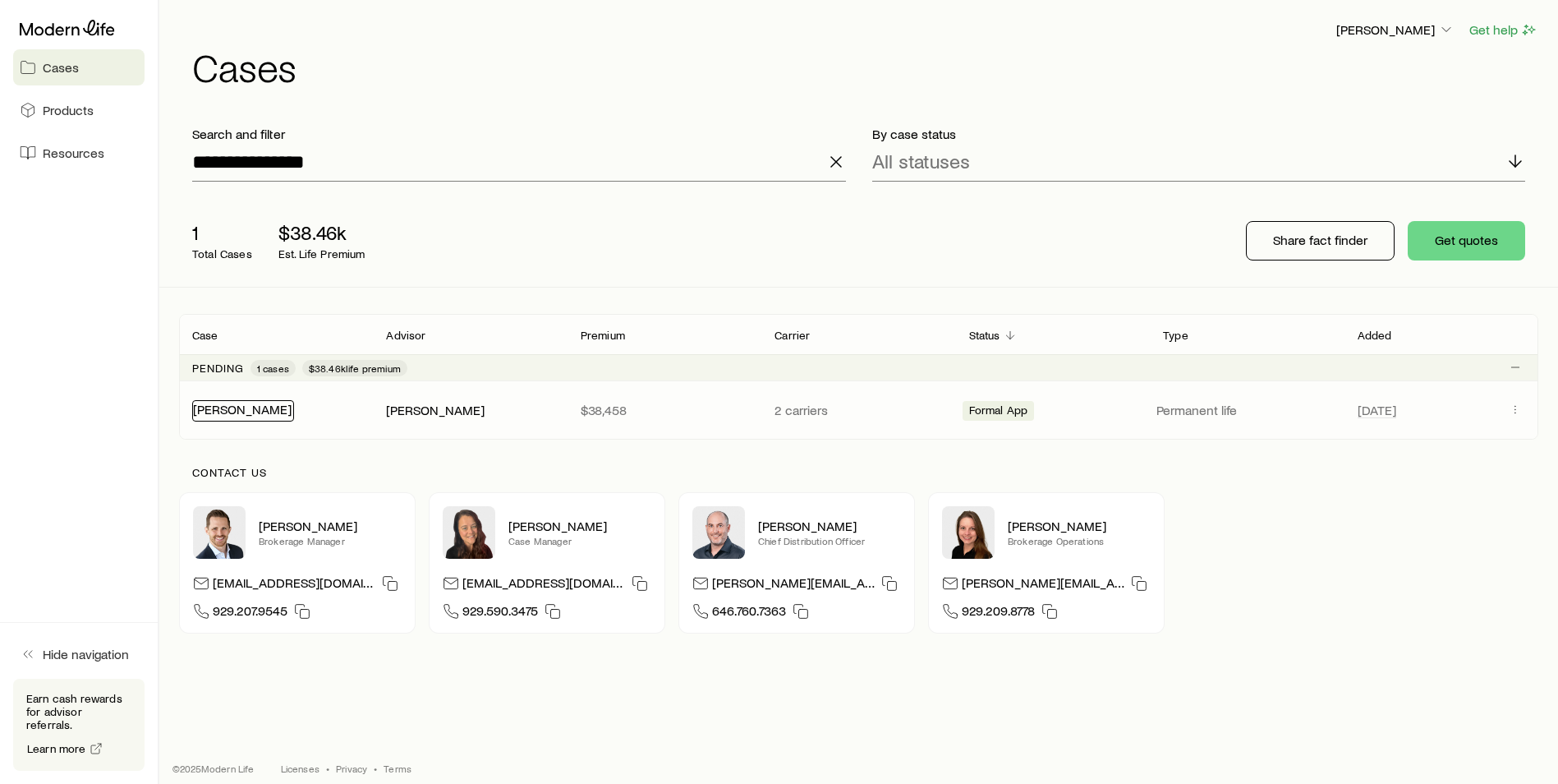
click at [231, 408] on link "[PERSON_NAME]" at bounding box center [242, 408] width 99 height 16
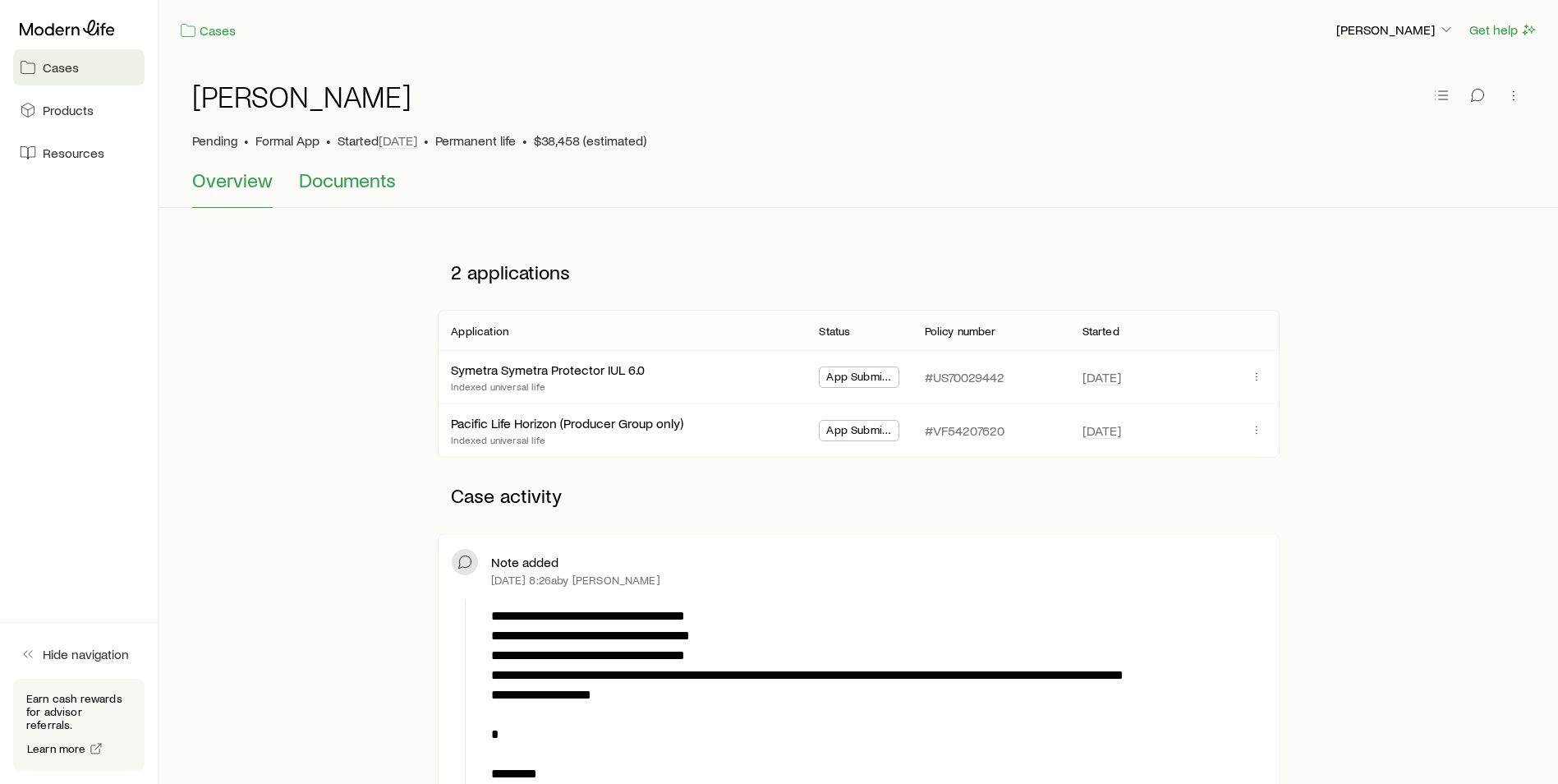
click at [359, 192] on button "Documents" at bounding box center [347, 188] width 97 height 39
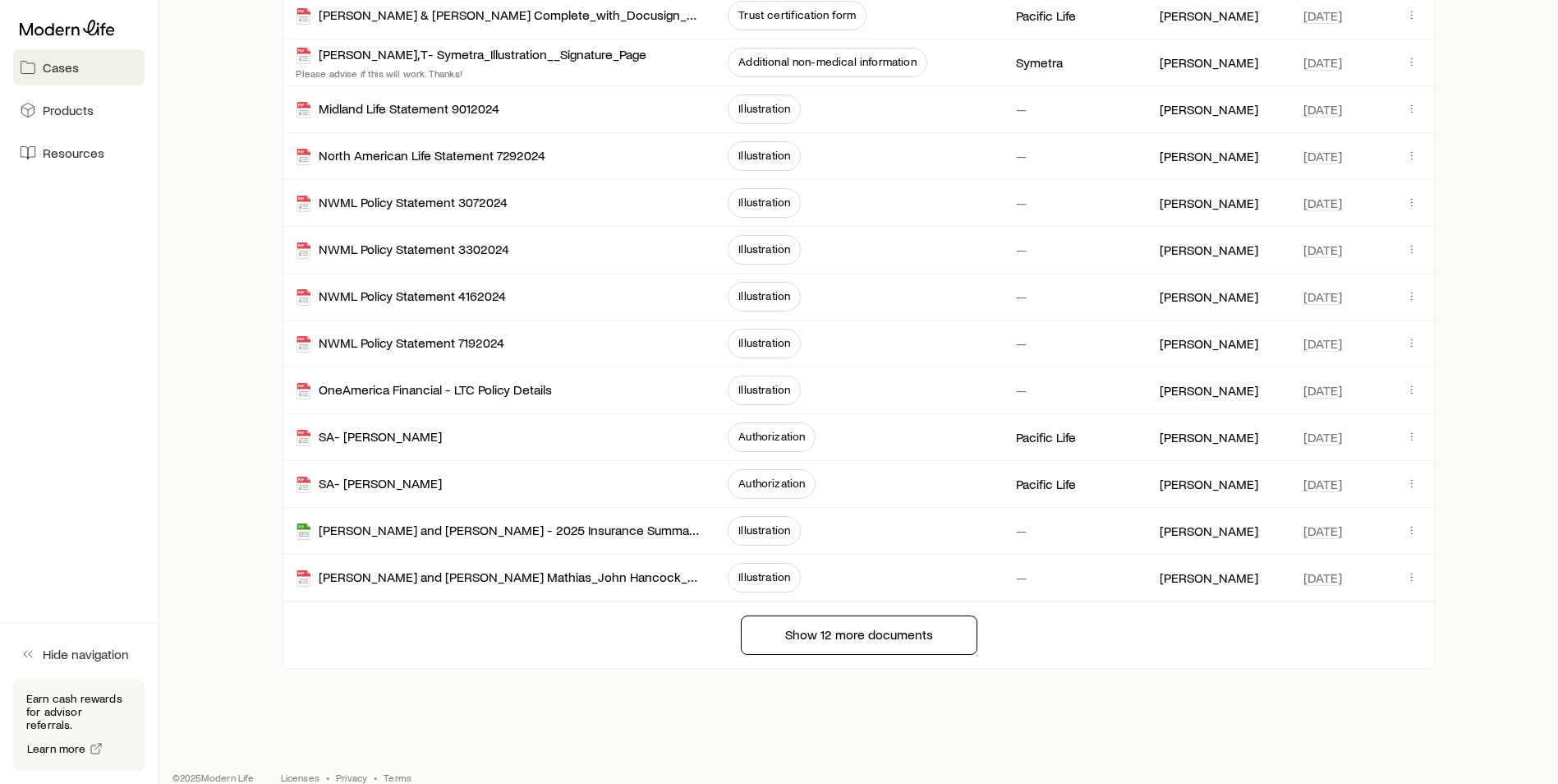
scroll to position [725, 0]
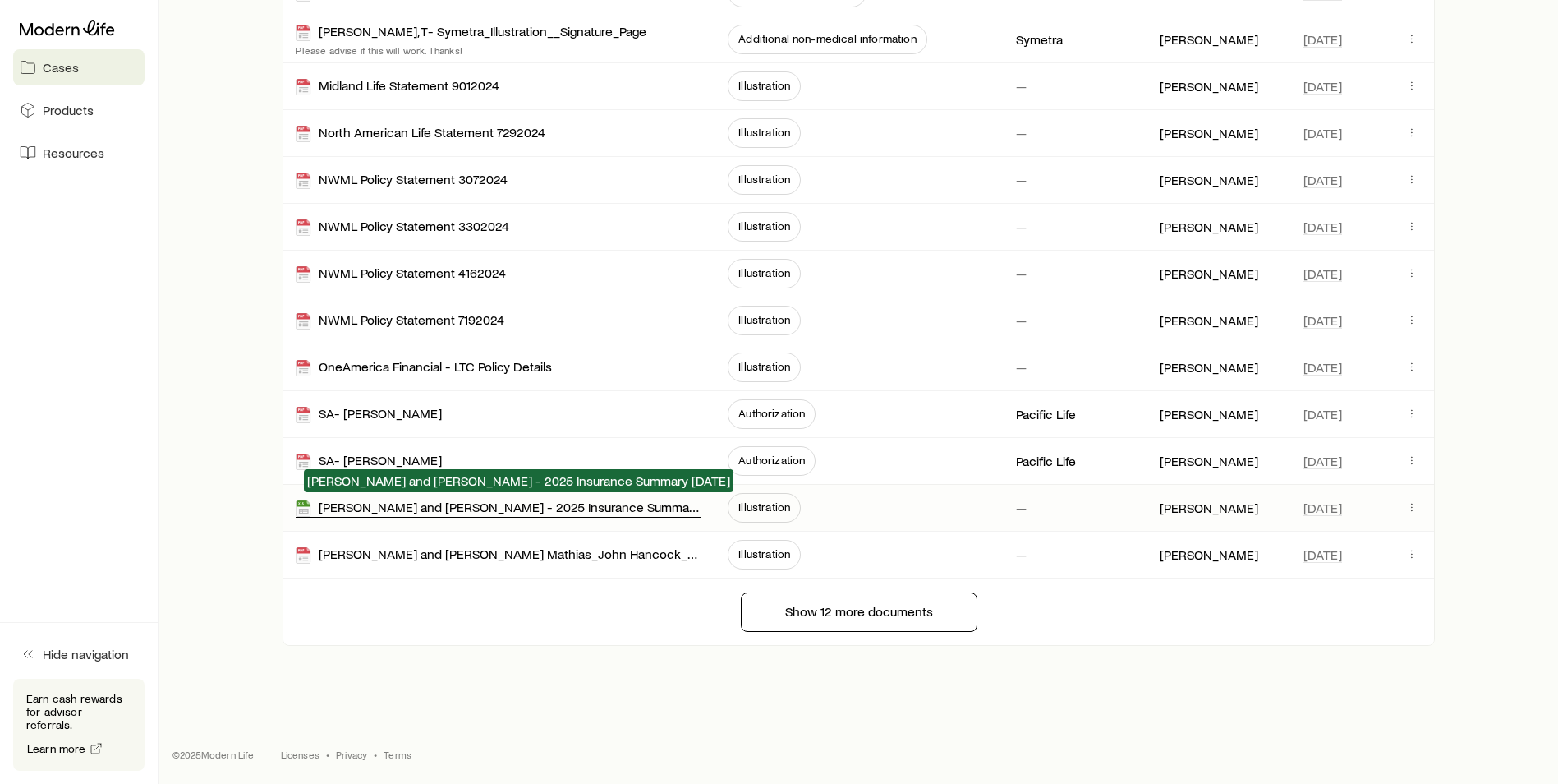
click at [458, 509] on div "[PERSON_NAME] and [PERSON_NAME] - 2025 Insurance Summary [DATE]" at bounding box center [499, 507] width 406 height 19
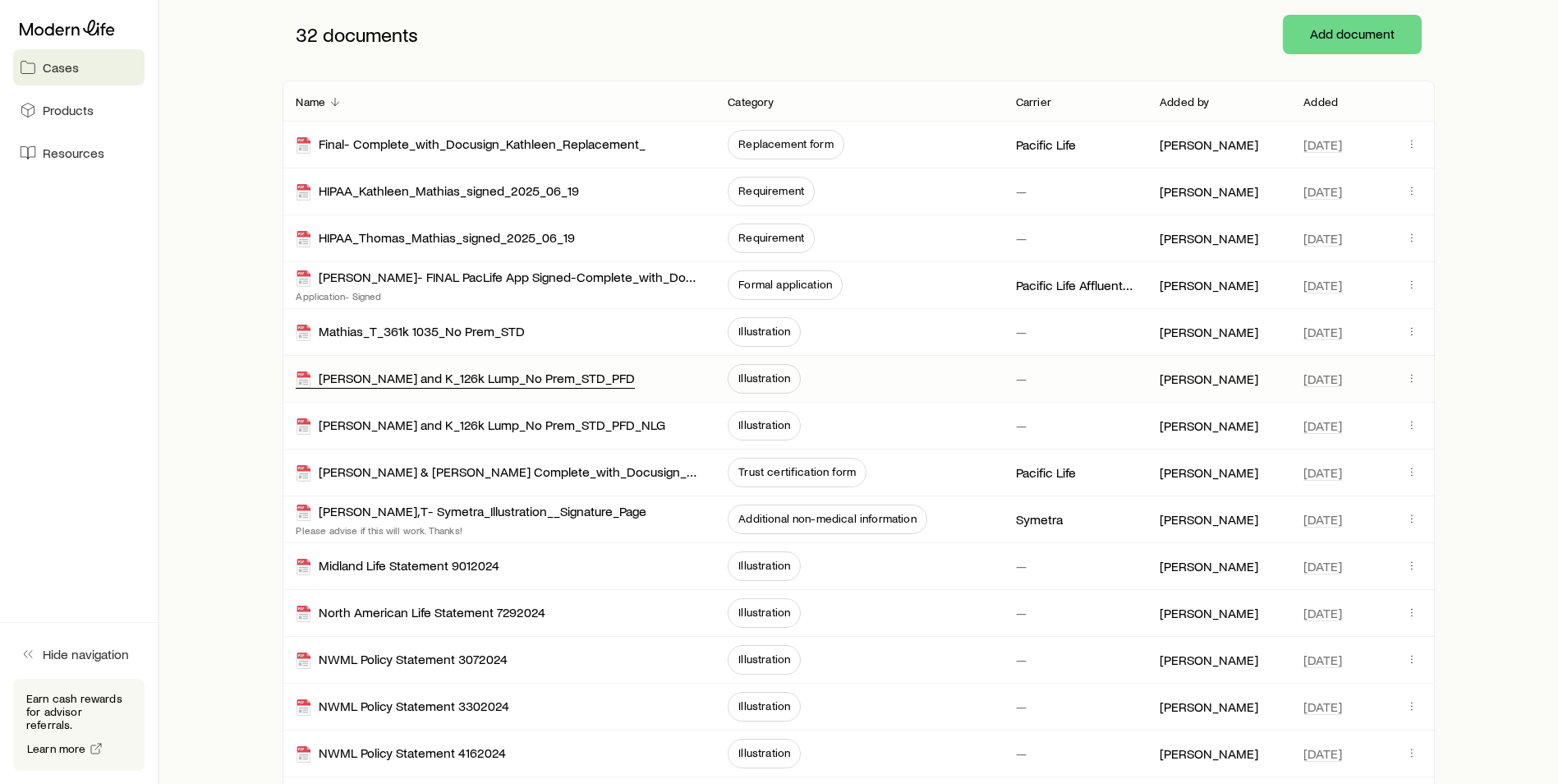
scroll to position [0, 0]
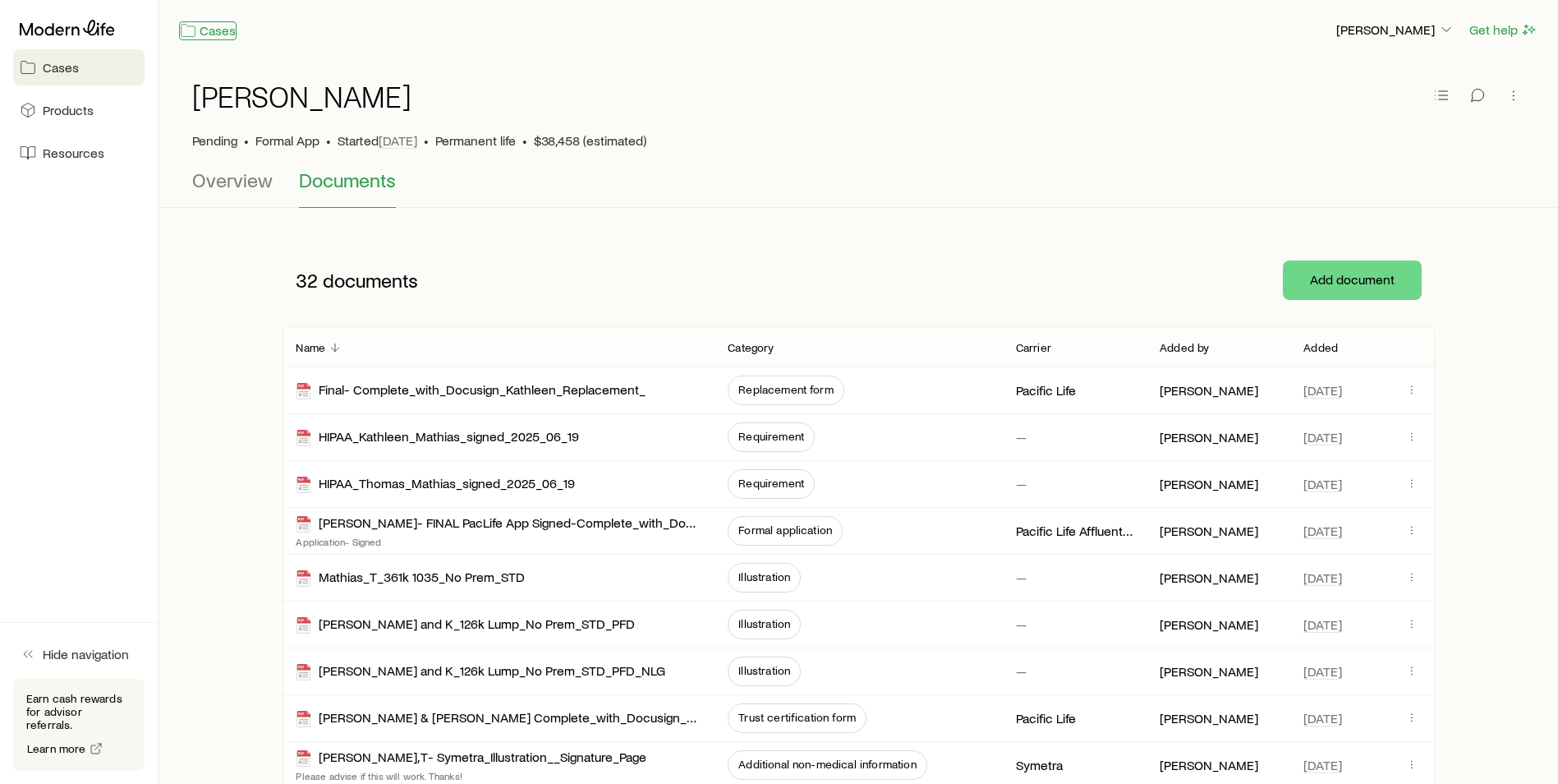
click at [230, 29] on link "Cases" at bounding box center [208, 31] width 58 height 19
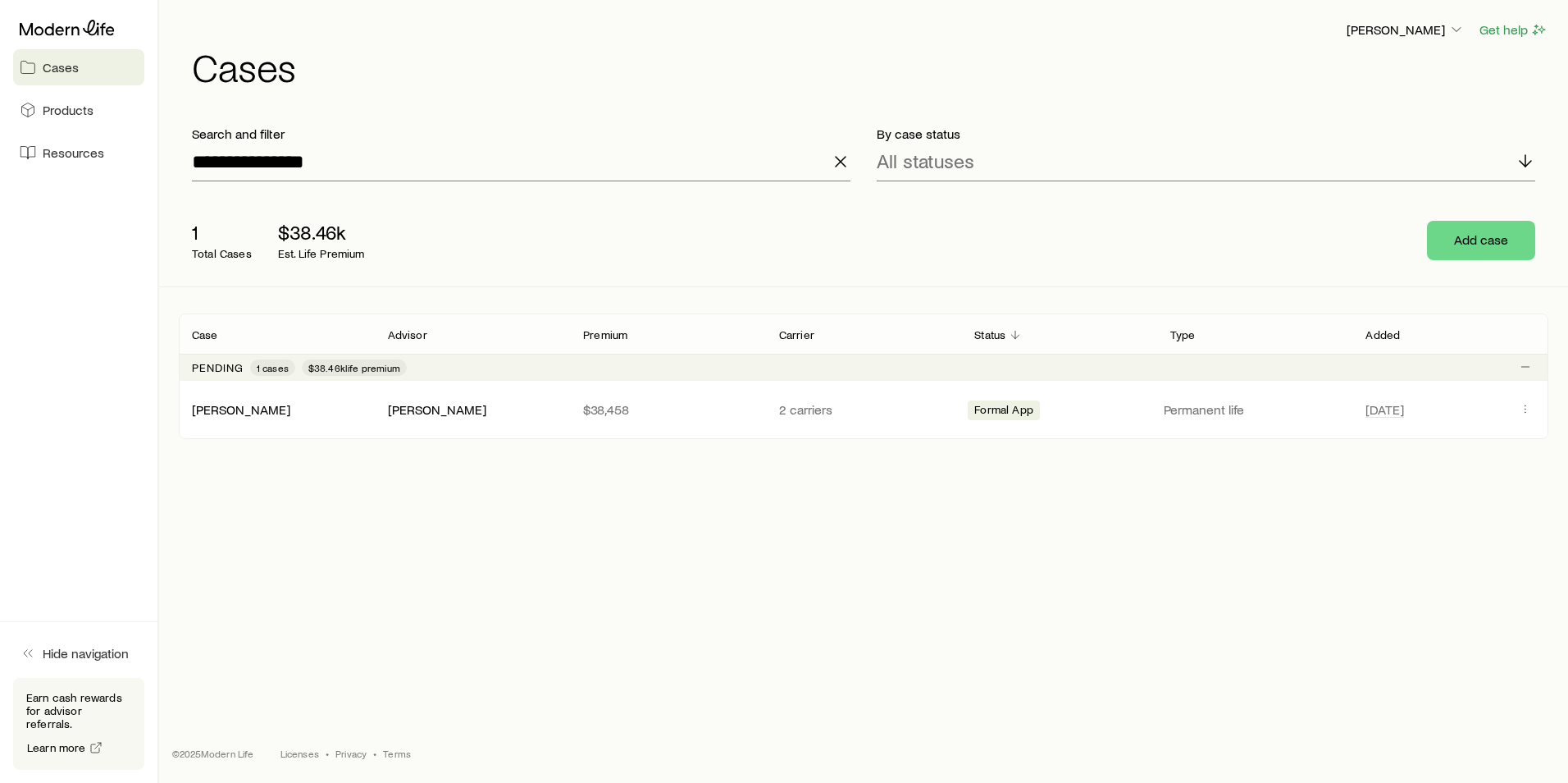
click at [839, 161] on line "button" at bounding box center [840, 161] width 10 height 10
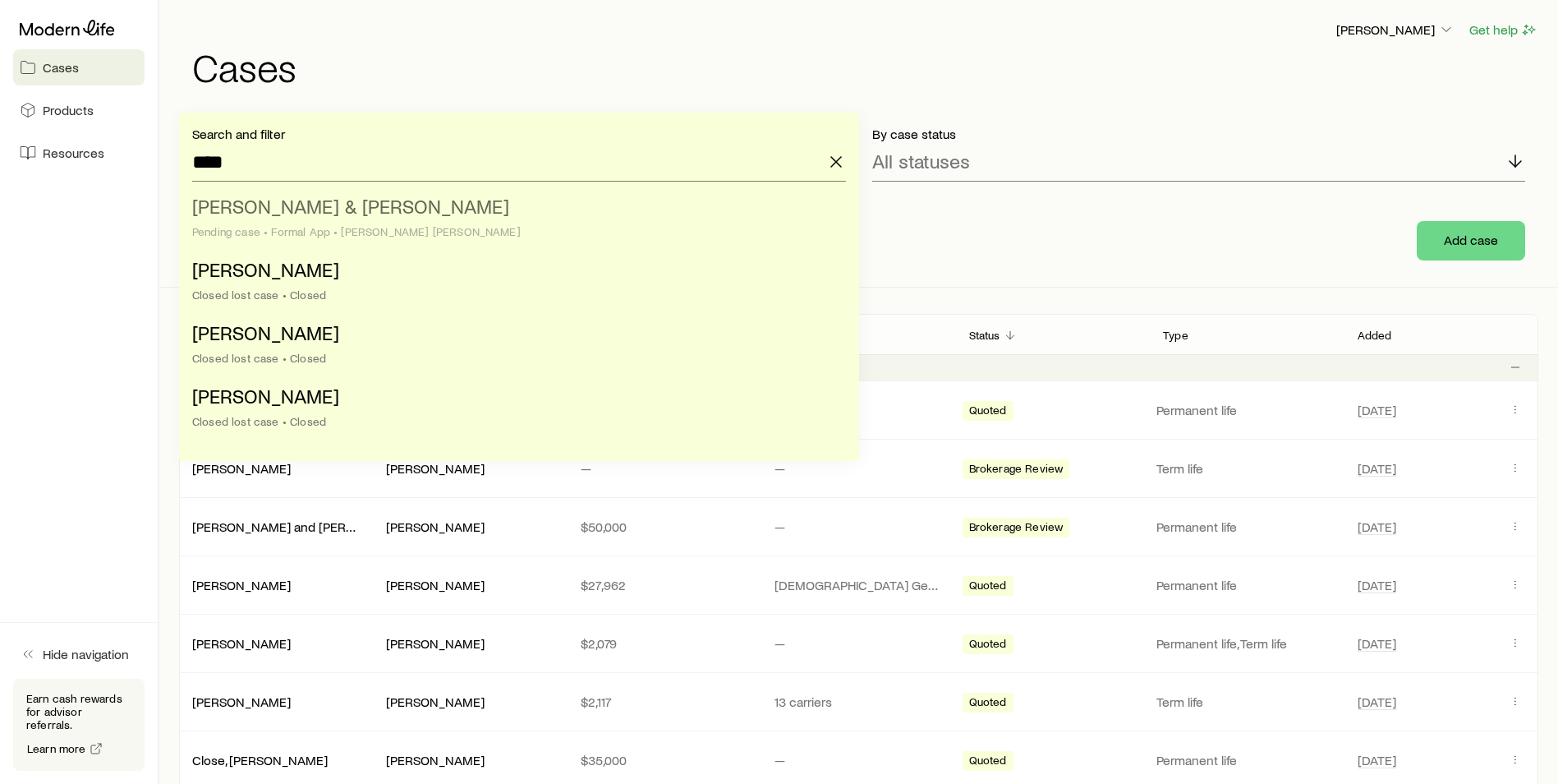
click at [402, 208] on span "[PERSON_NAME] & [PERSON_NAME]" at bounding box center [350, 206] width 318 height 24
type input "**********"
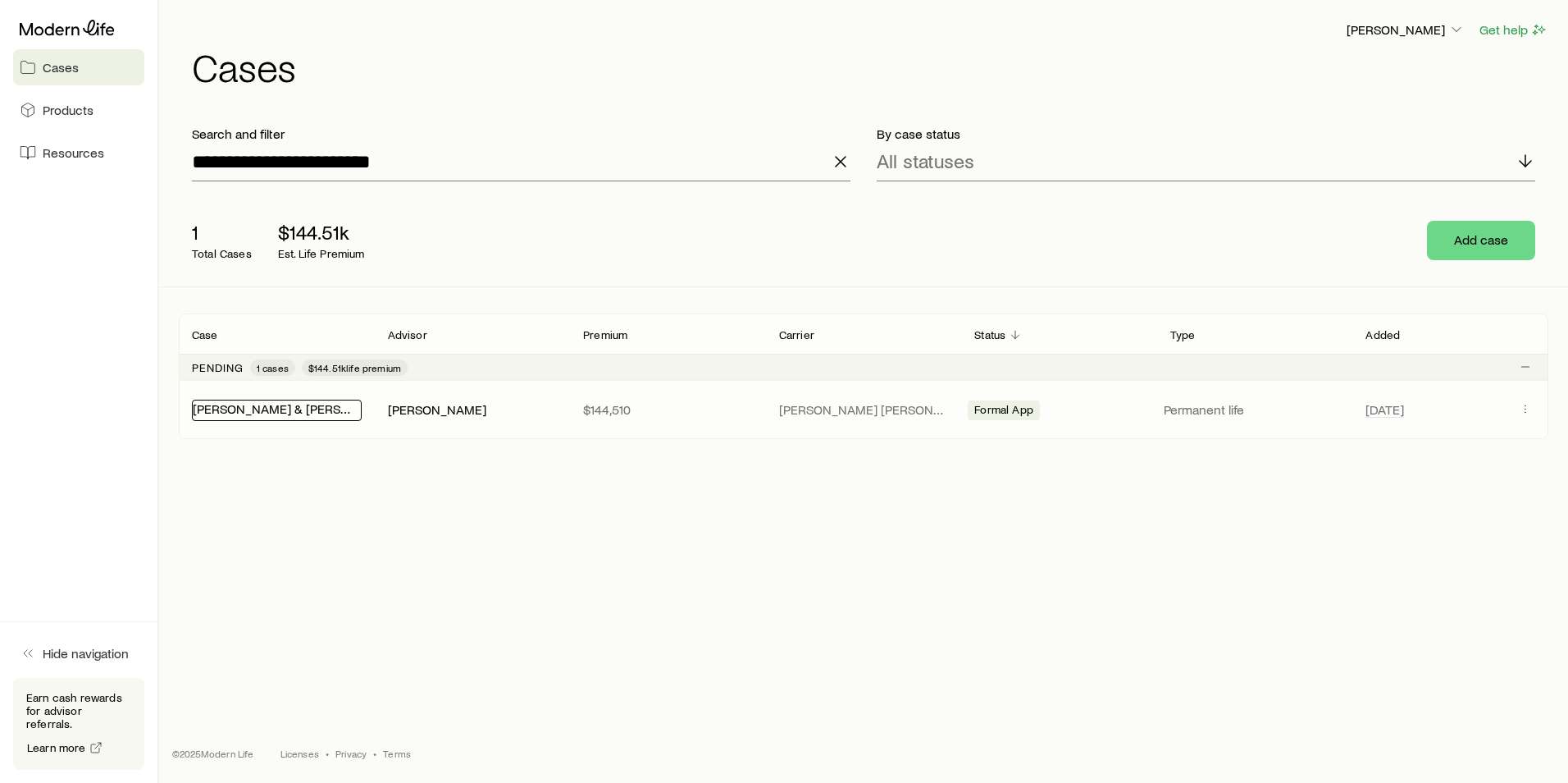
click at [290, 404] on link "[PERSON_NAME] & [PERSON_NAME]" at bounding box center [298, 407] width 212 height 16
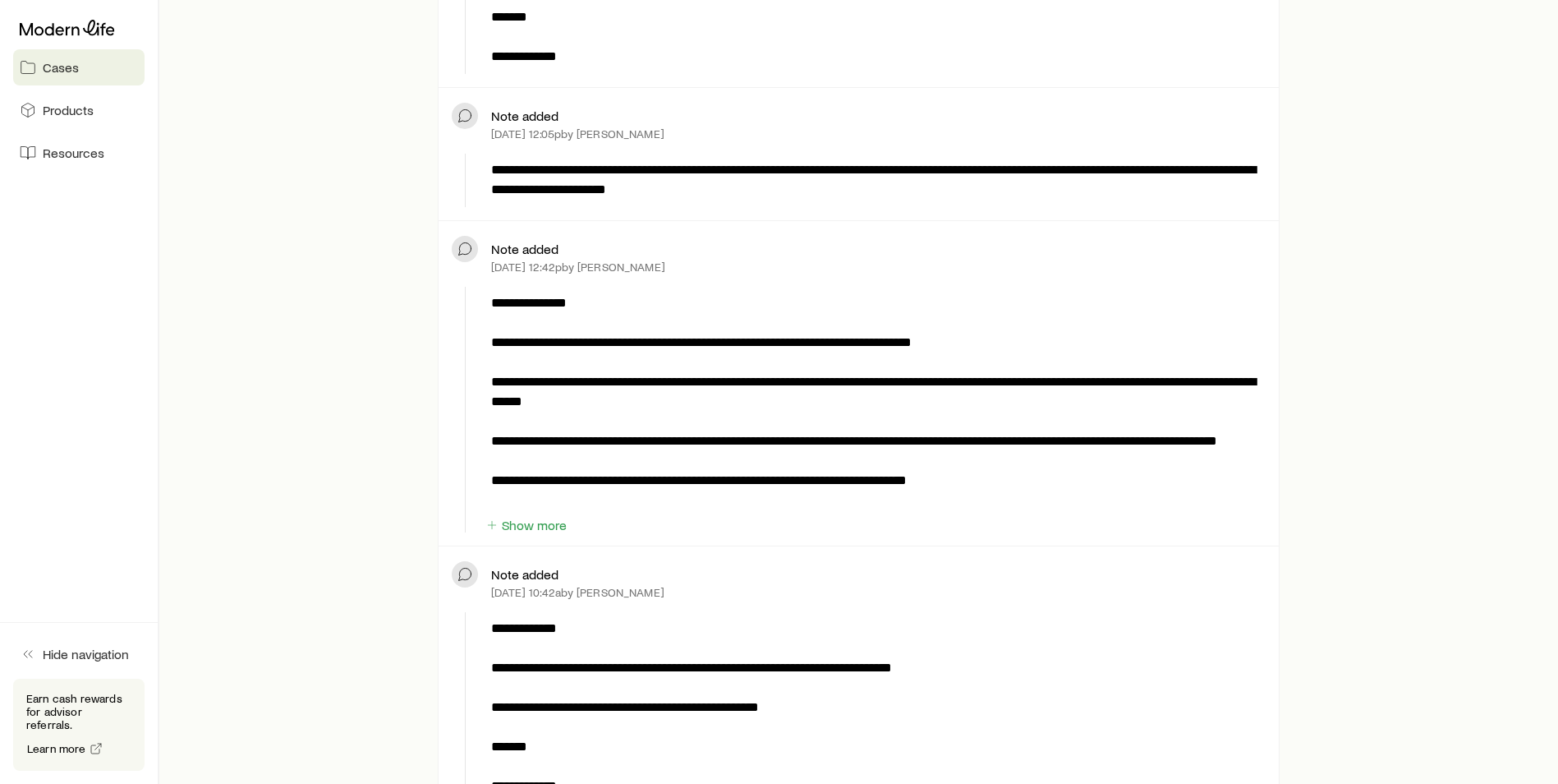
scroll to position [1150, 0]
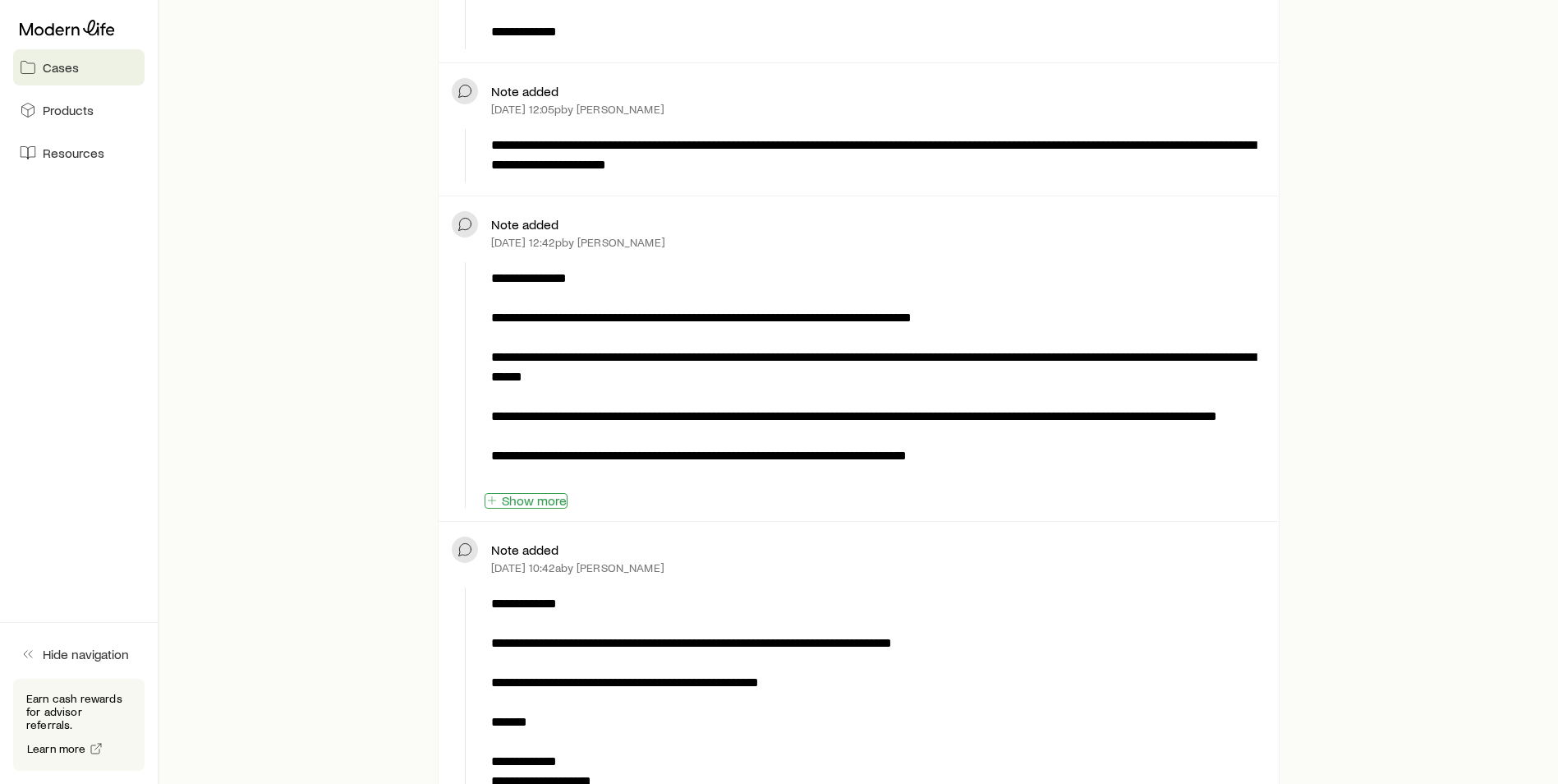
click at [544, 496] on button "Show more" at bounding box center [525, 500] width 83 height 16
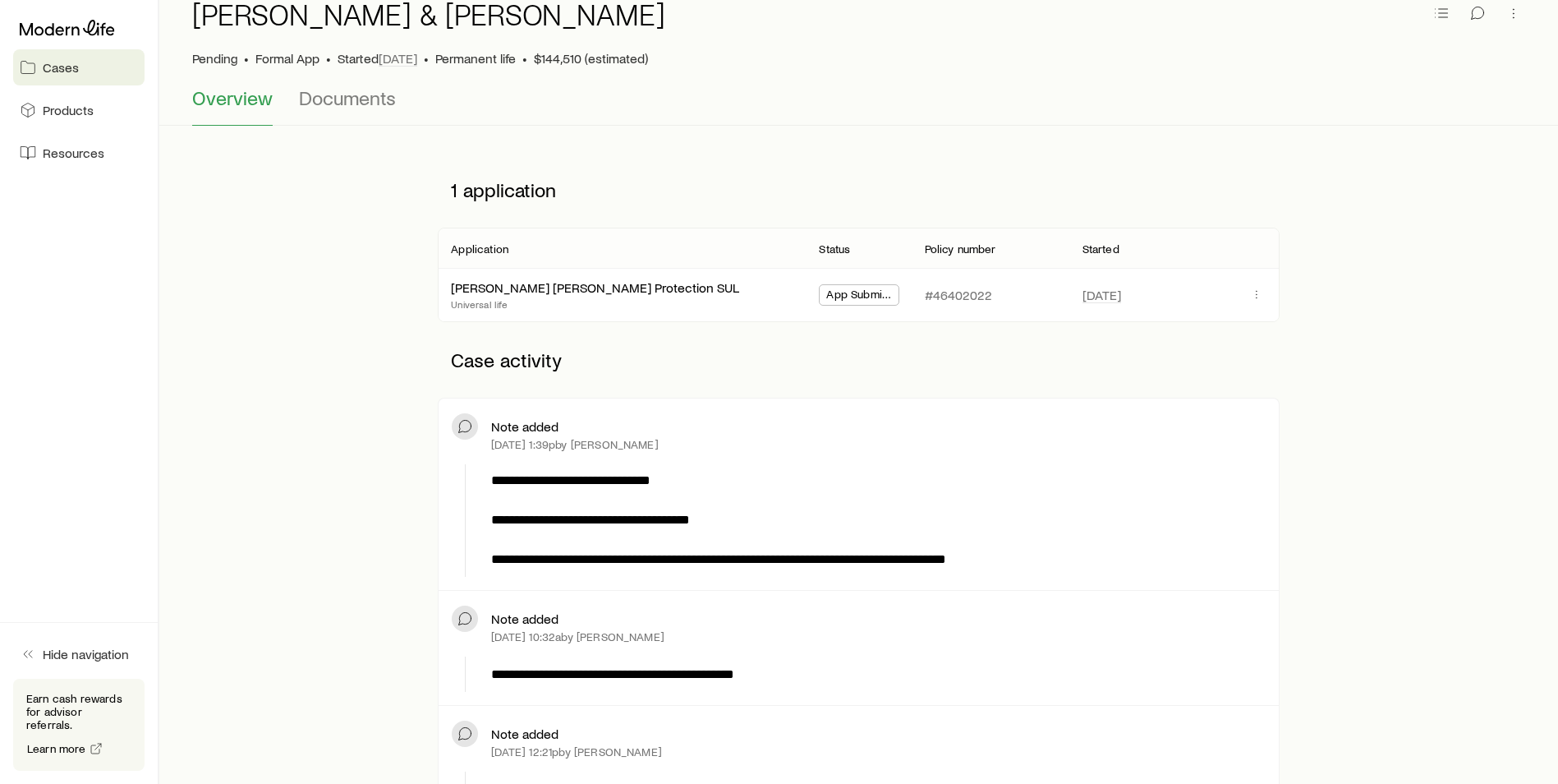
scroll to position [0, 0]
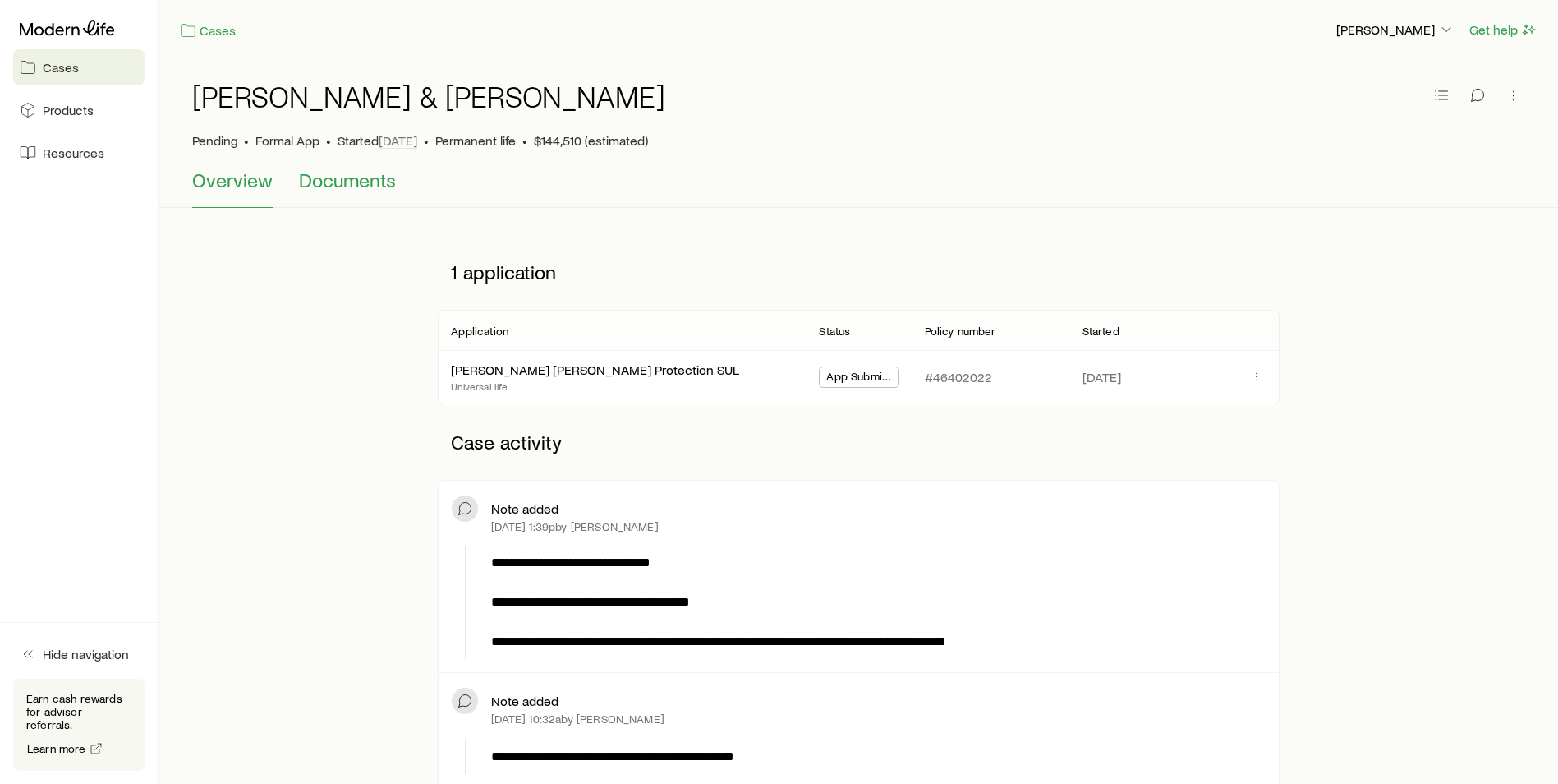
click at [377, 189] on span "Documents" at bounding box center [347, 180] width 97 height 23
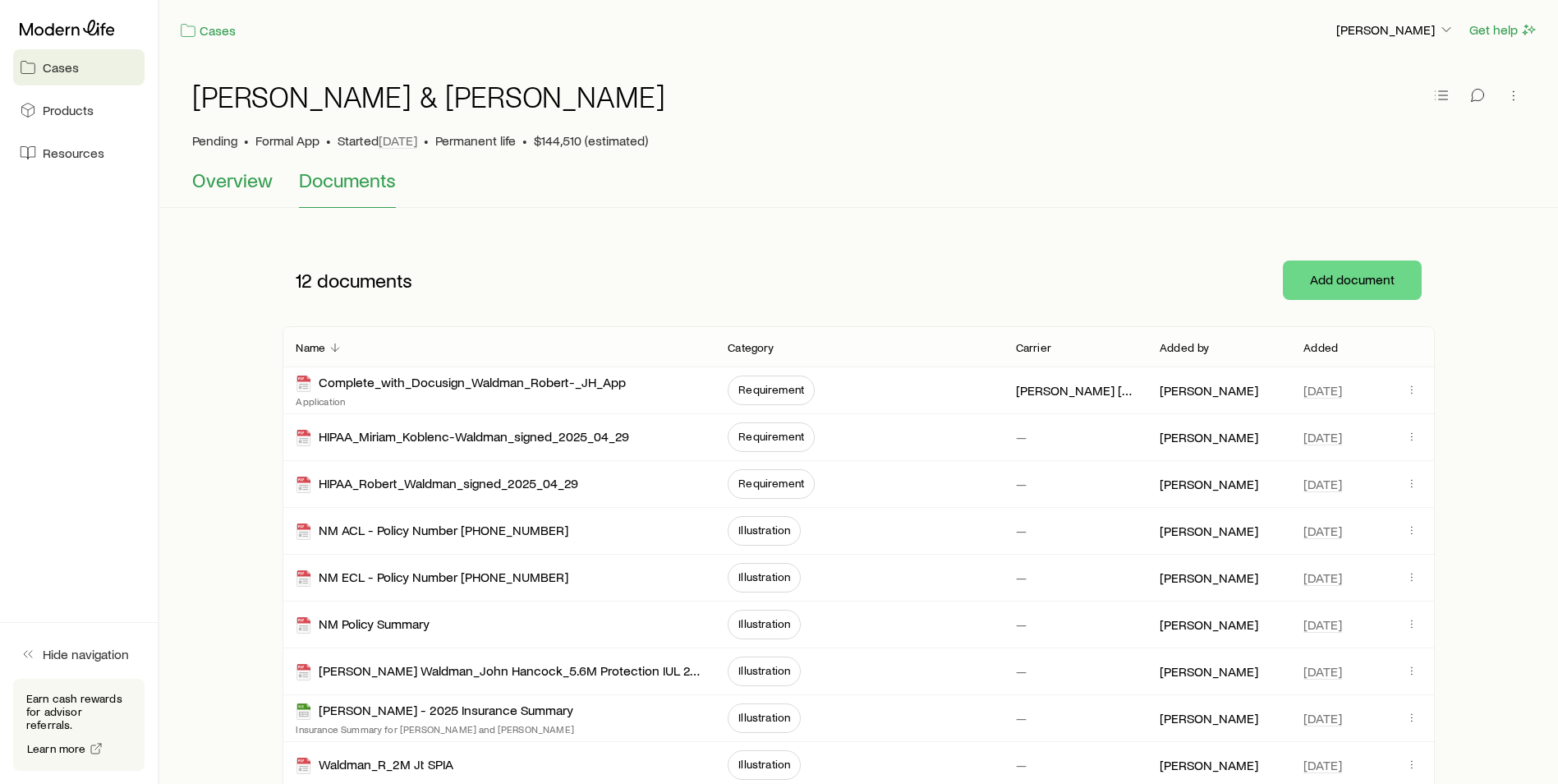
click at [221, 185] on span "Overview" at bounding box center [232, 180] width 80 height 23
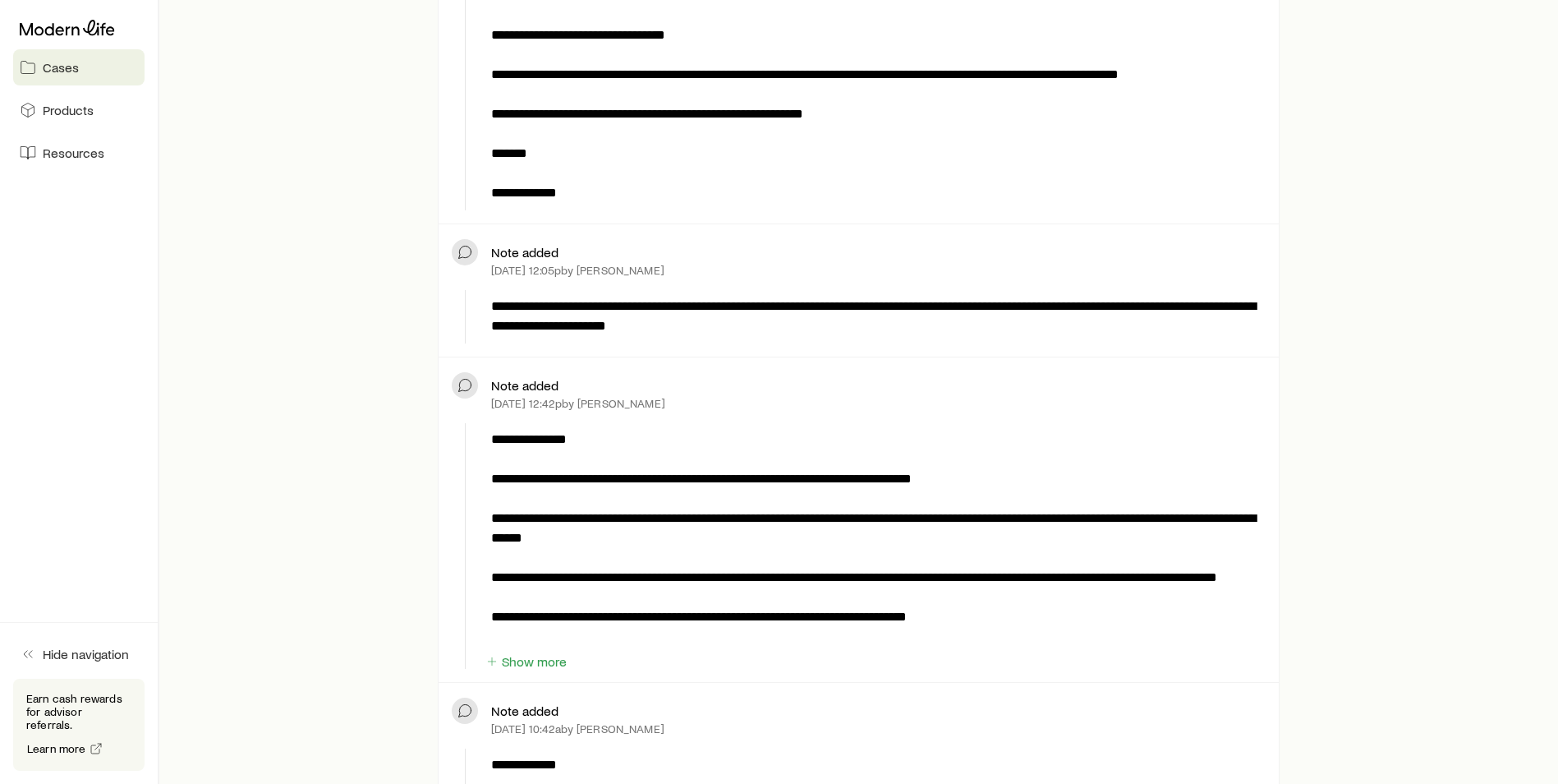
scroll to position [1150, 0]
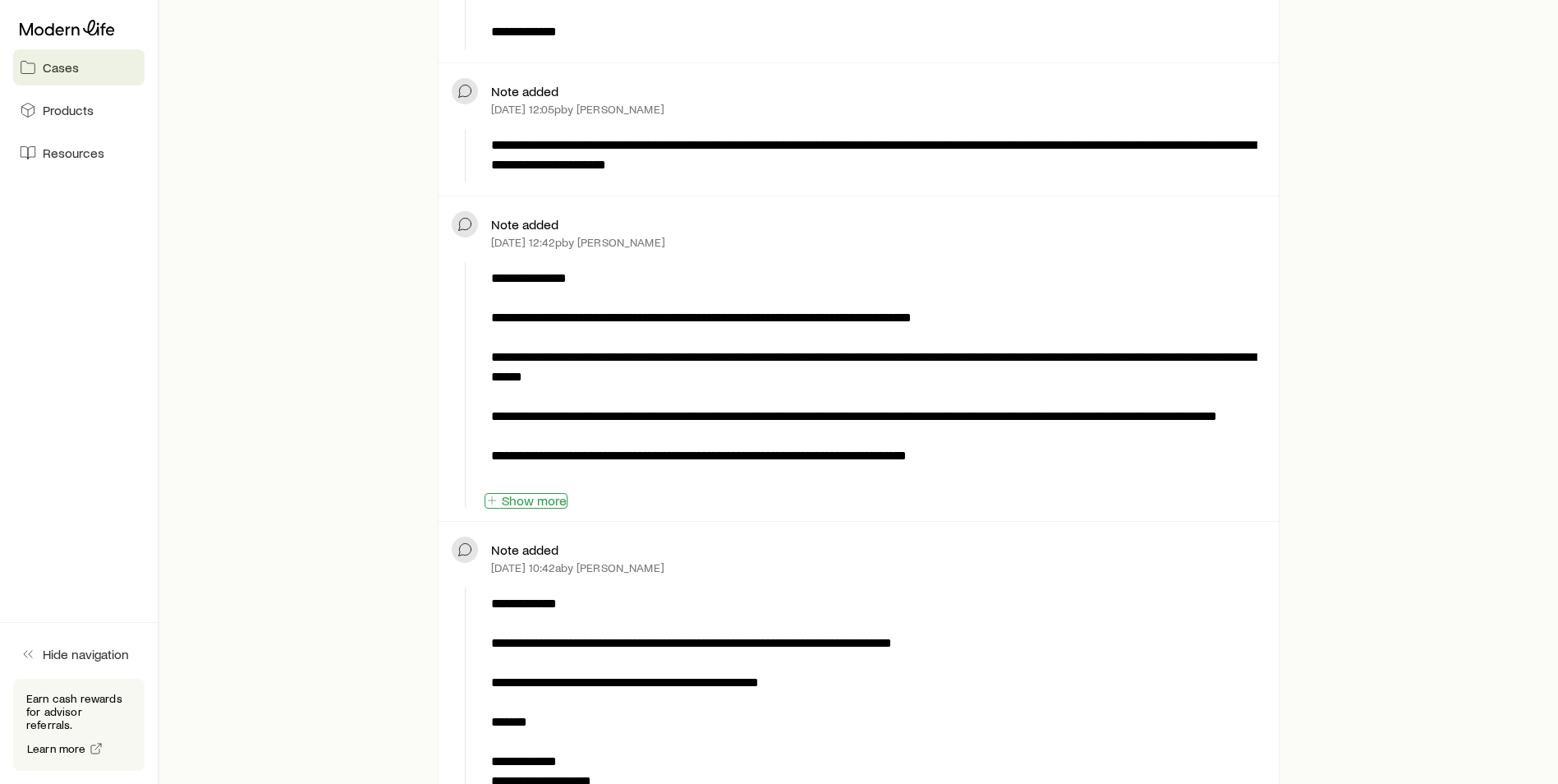
click at [522, 493] on button "Show more" at bounding box center [525, 500] width 83 height 16
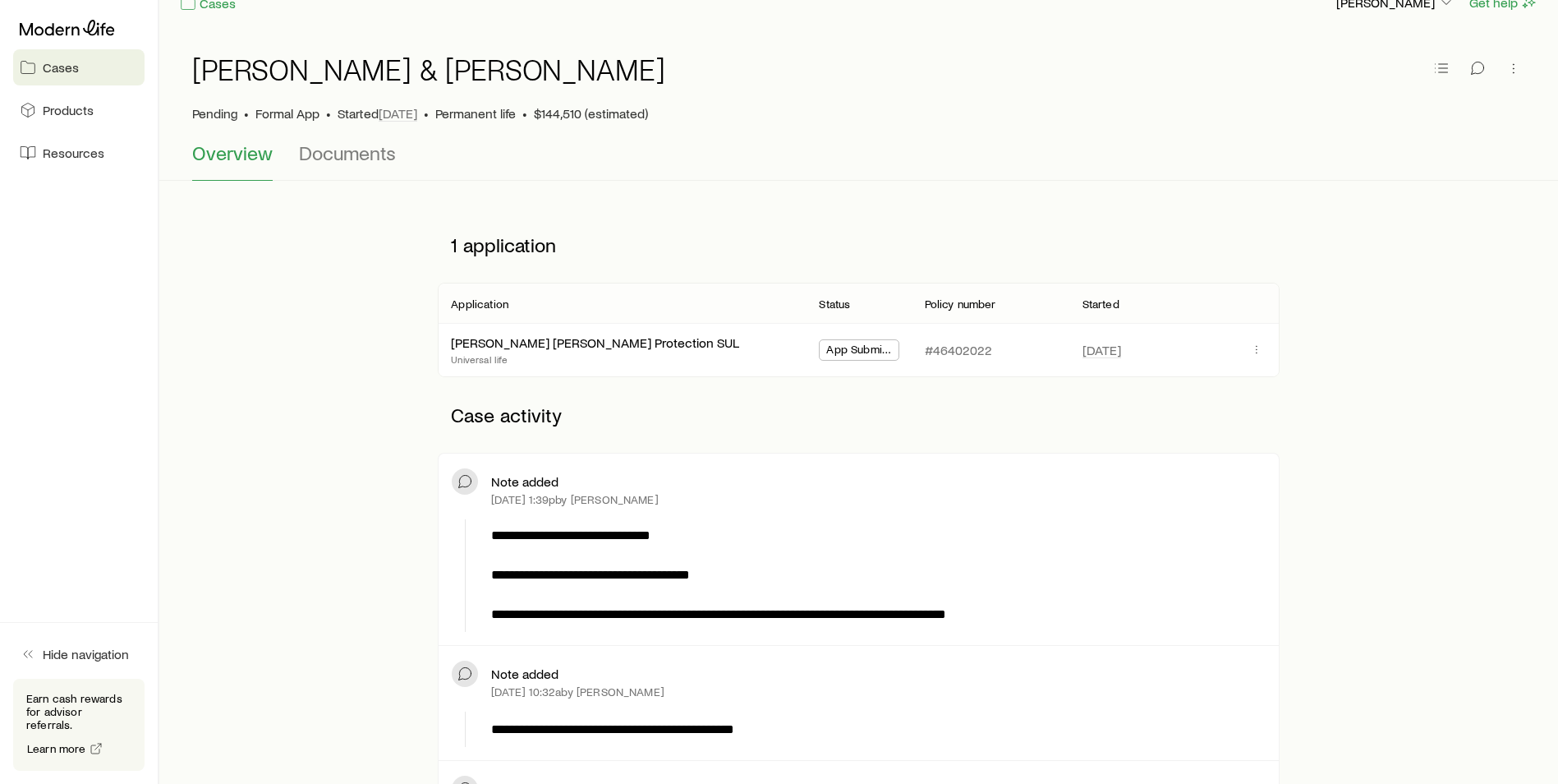
scroll to position [0, 0]
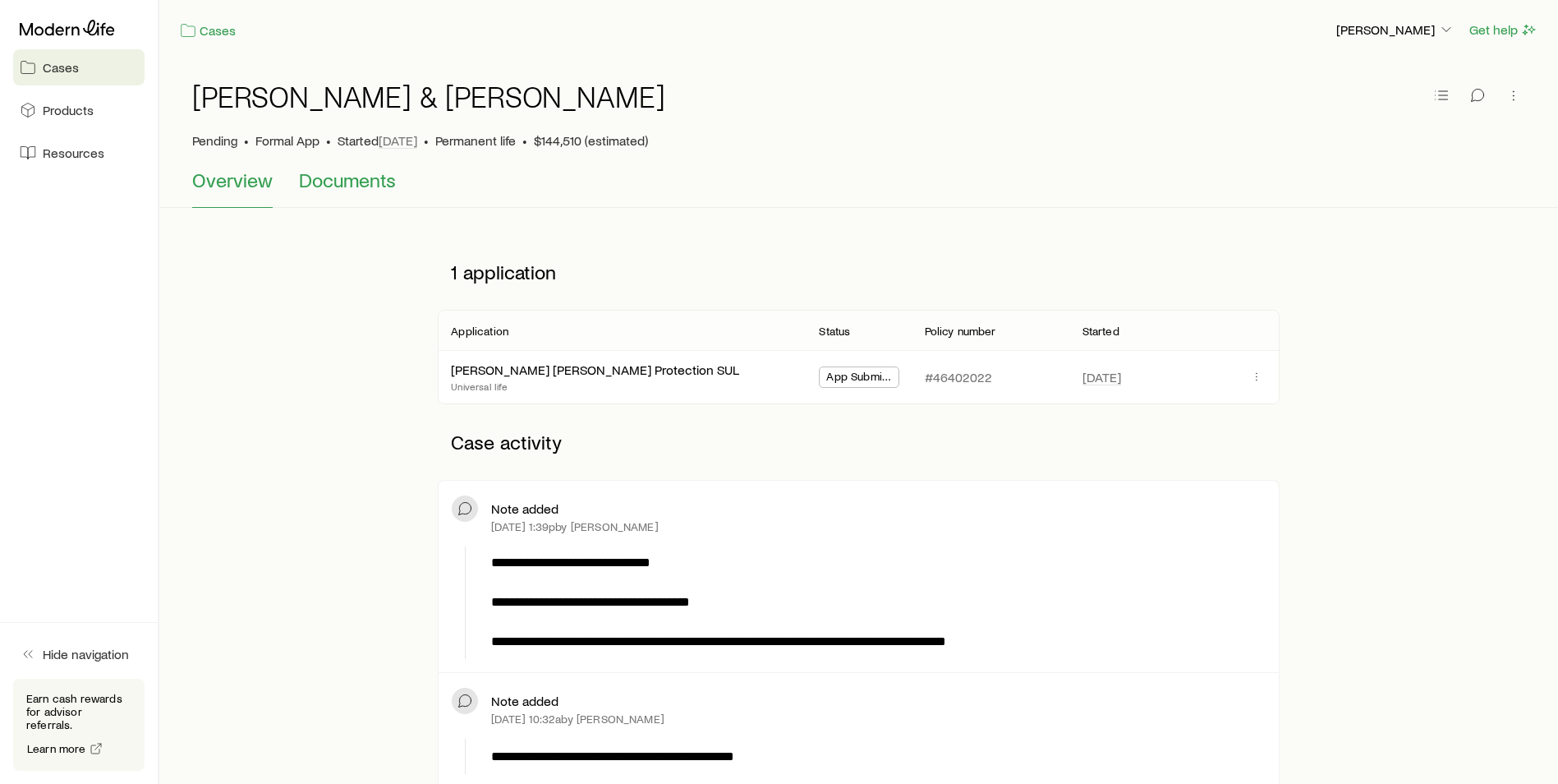
click at [383, 184] on span "Documents" at bounding box center [347, 180] width 97 height 23
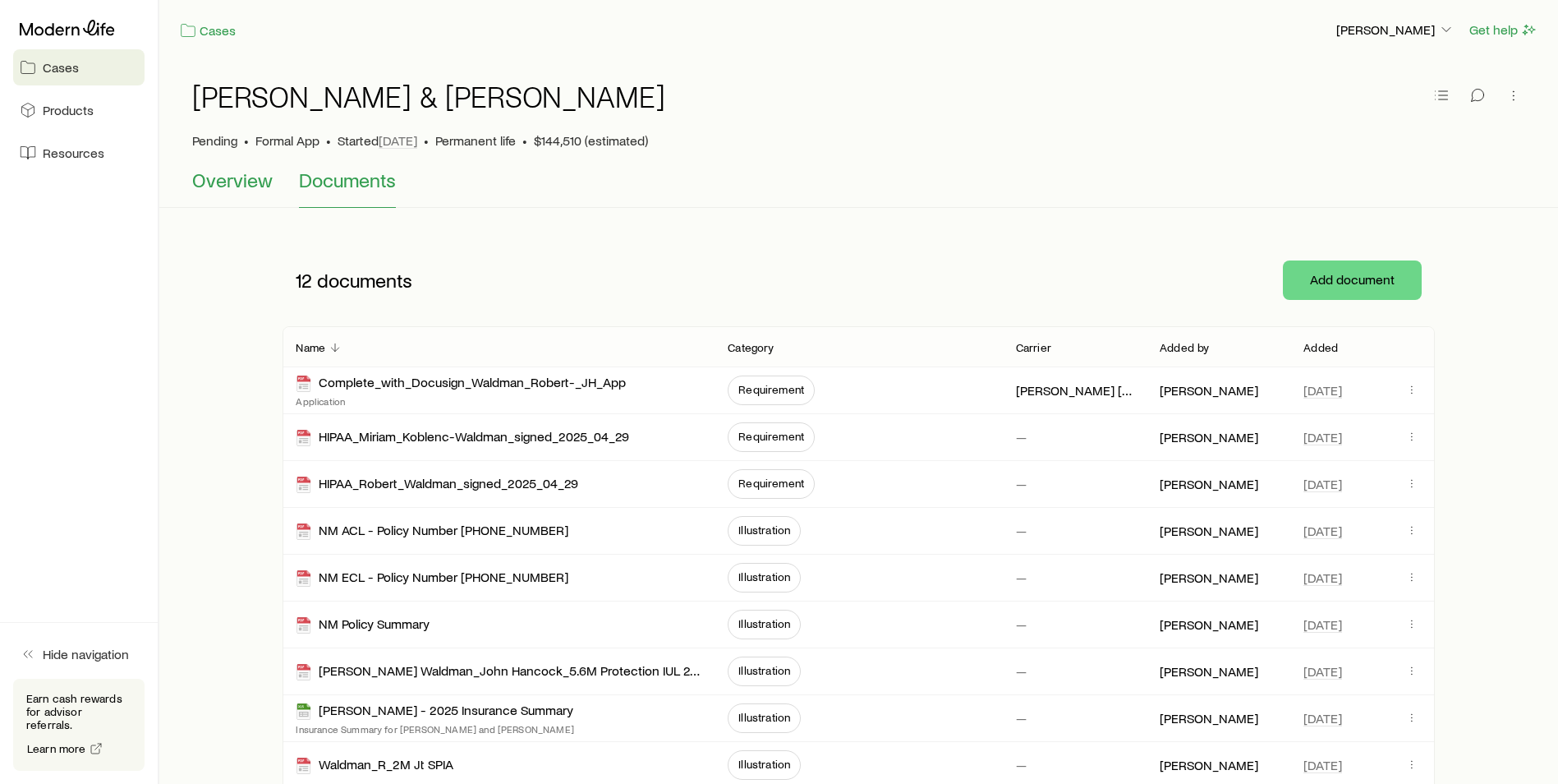
click at [239, 178] on span "Overview" at bounding box center [232, 180] width 80 height 23
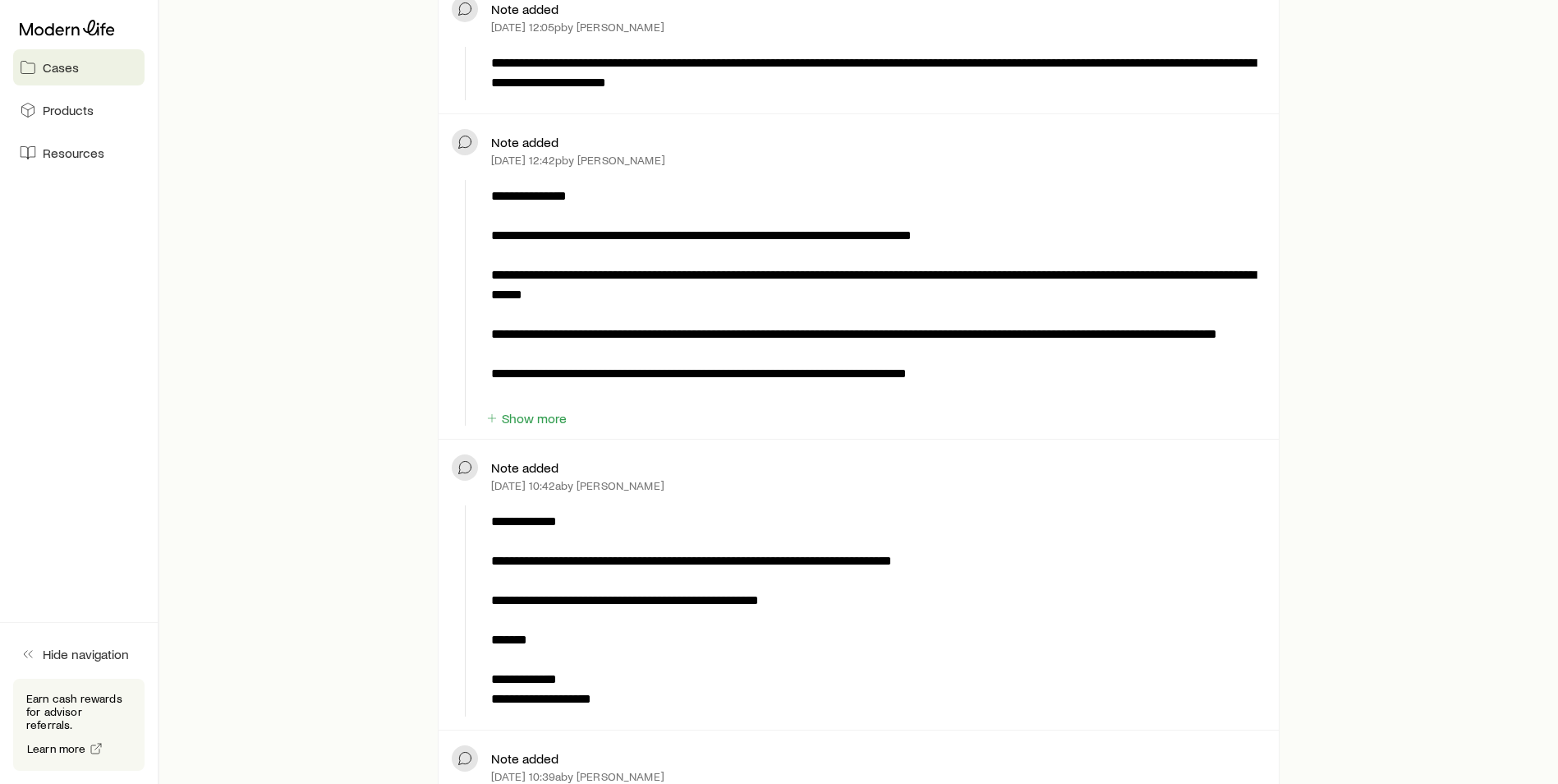
scroll to position [1314, 0]
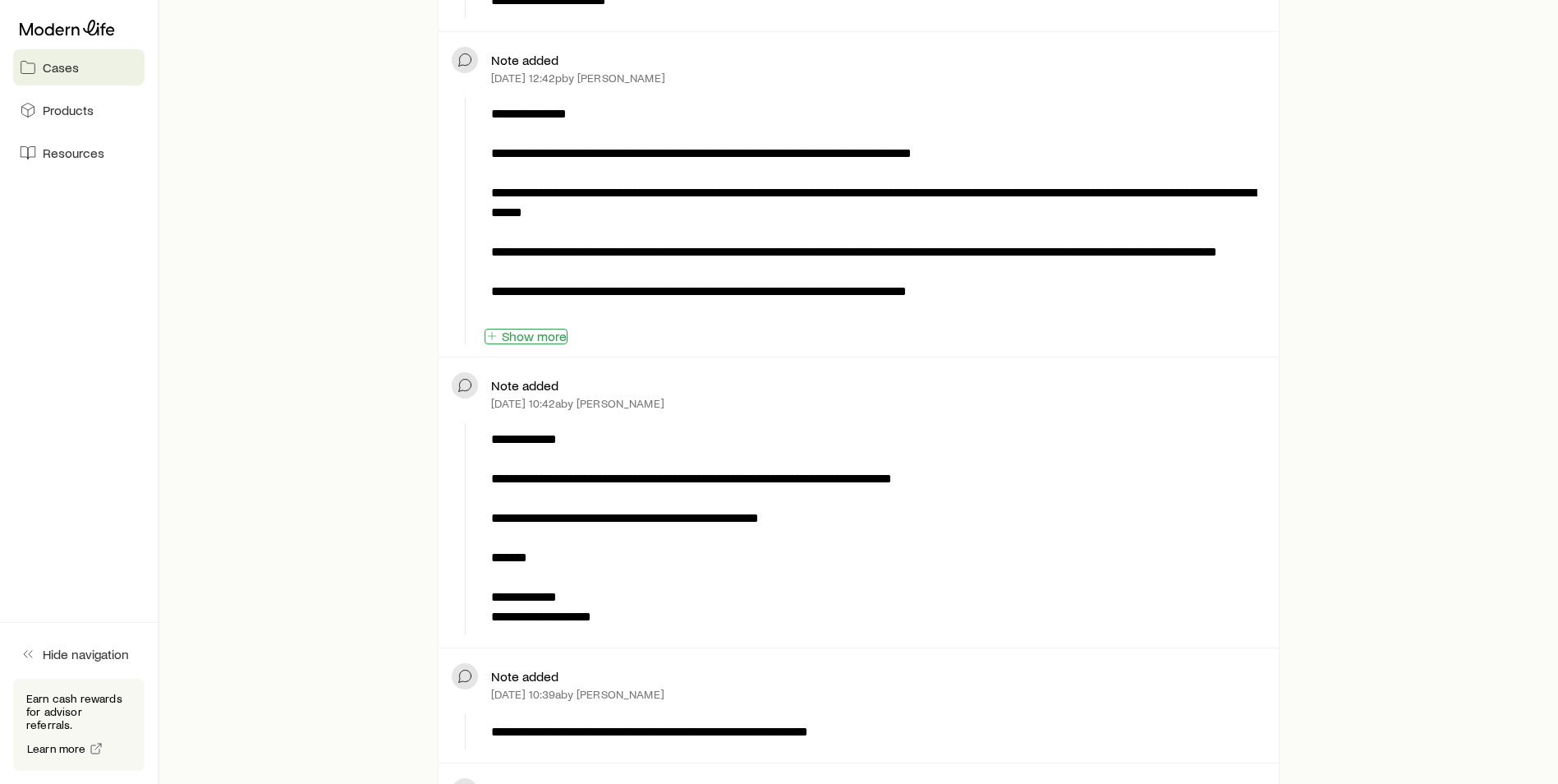
click at [552, 339] on button "Show more" at bounding box center [525, 336] width 83 height 16
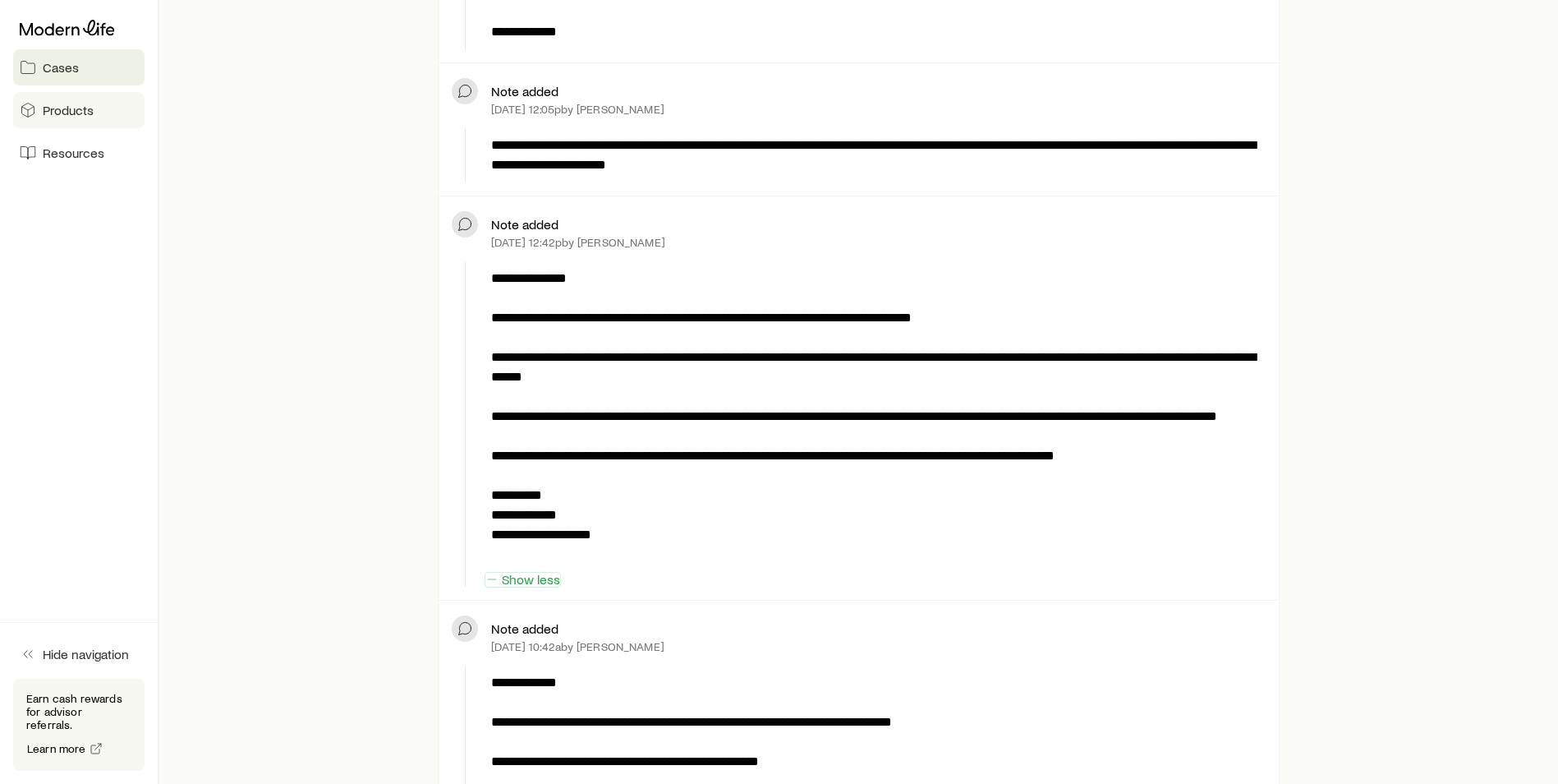
scroll to position [739, 0]
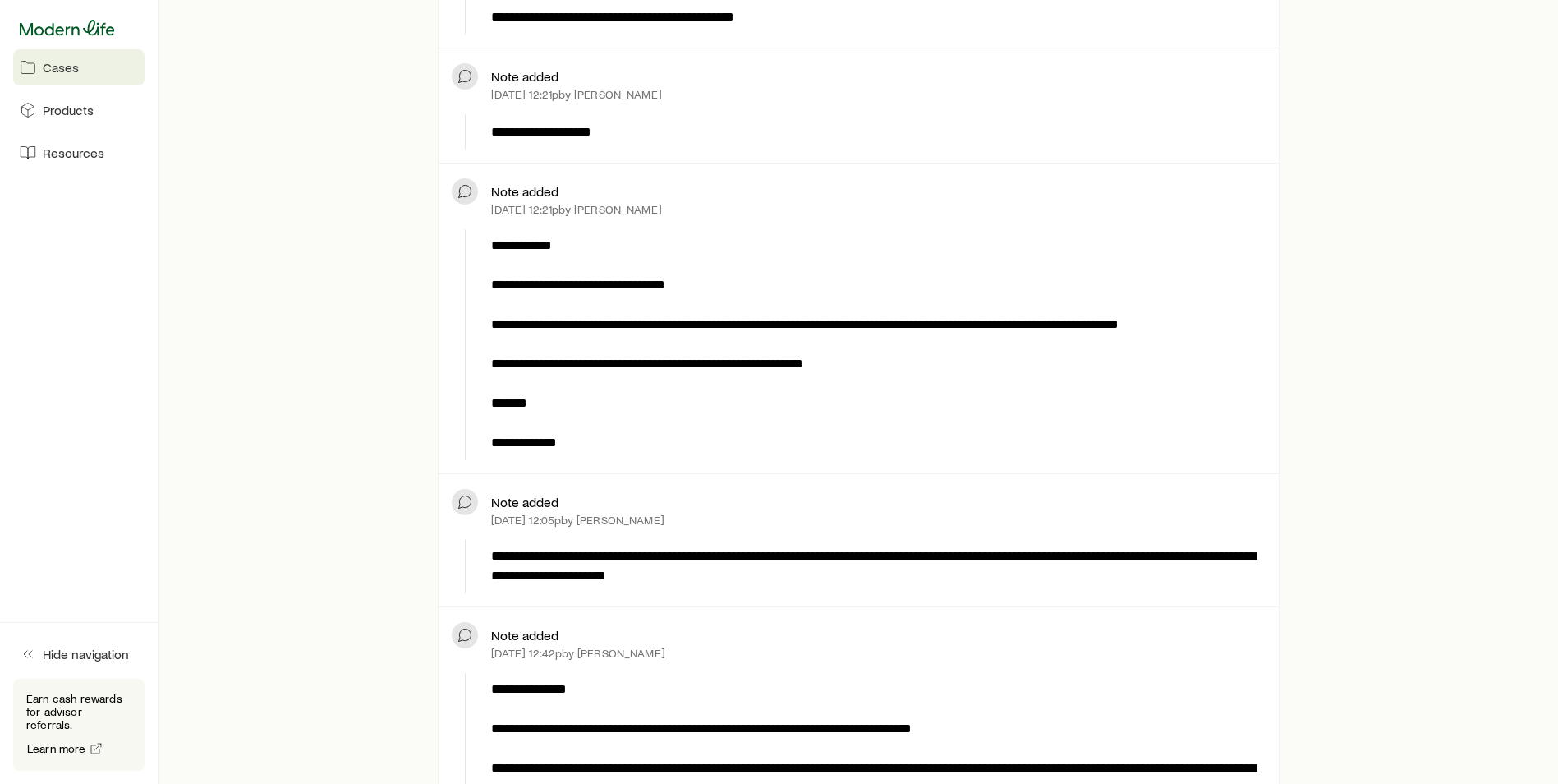
click at [83, 30] on icon at bounding box center [67, 28] width 95 height 17
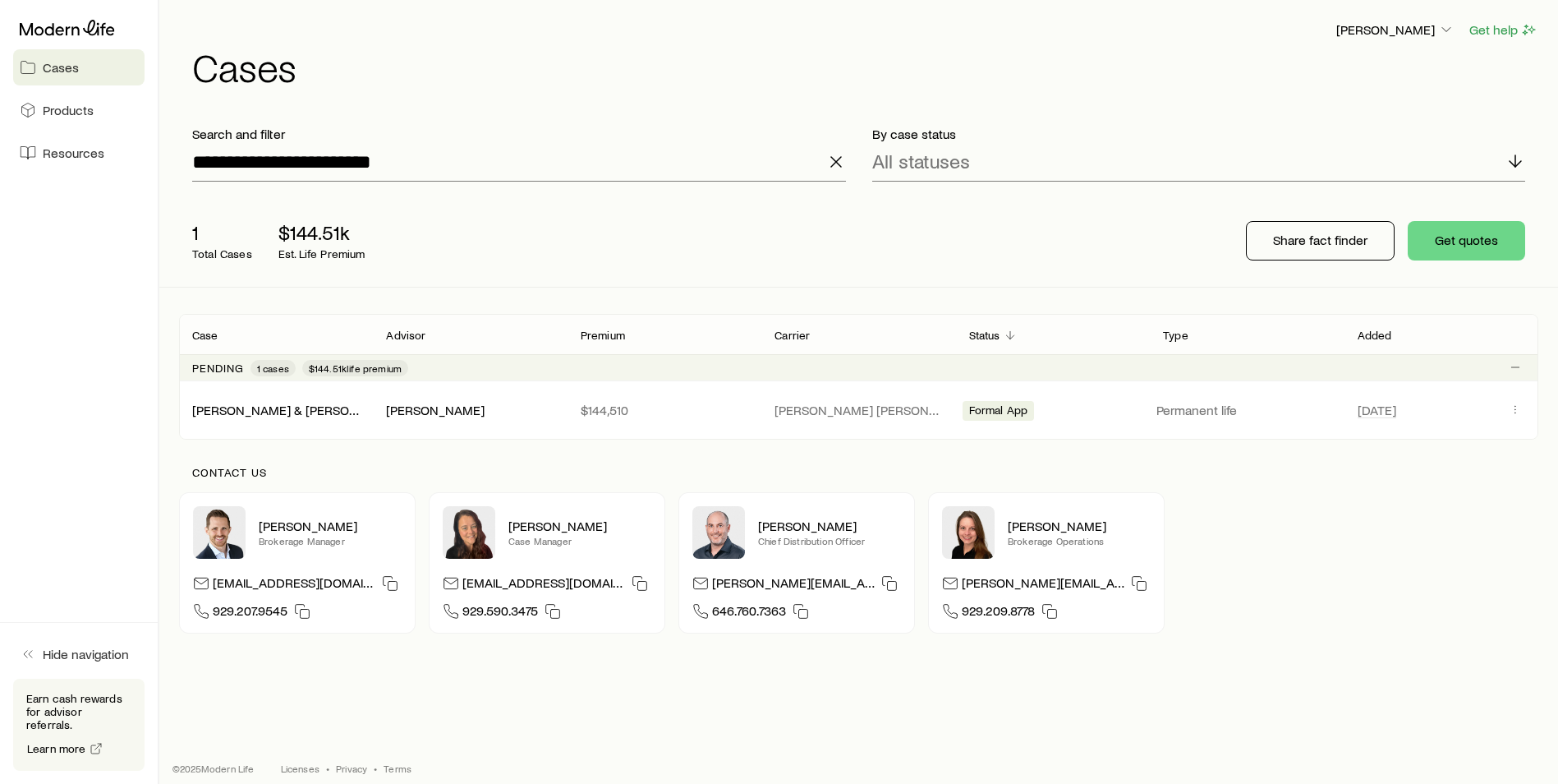
click at [837, 166] on icon "button" at bounding box center [835, 161] width 20 height 20
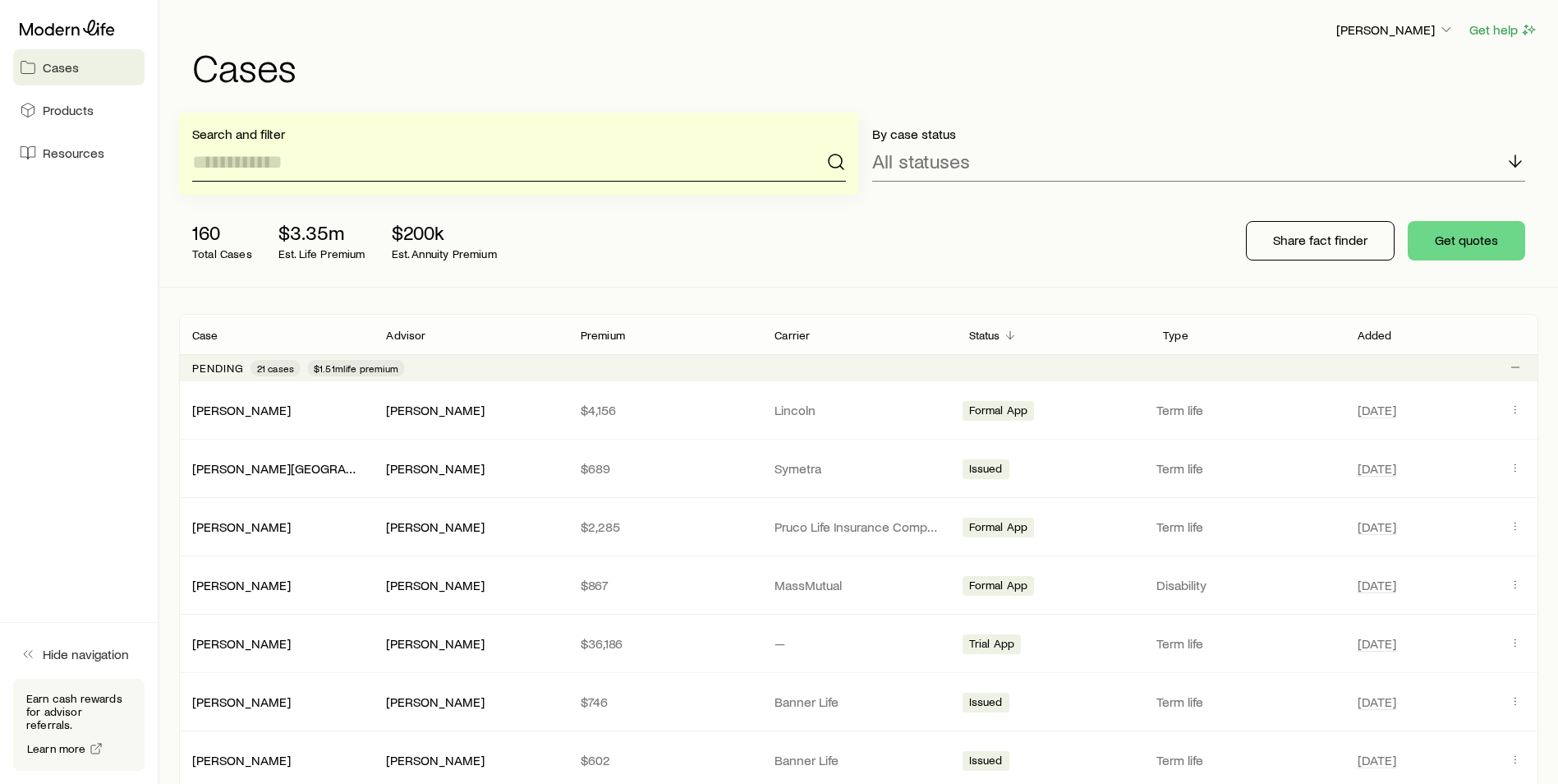
click at [428, 163] on input at bounding box center [519, 162] width 654 height 39
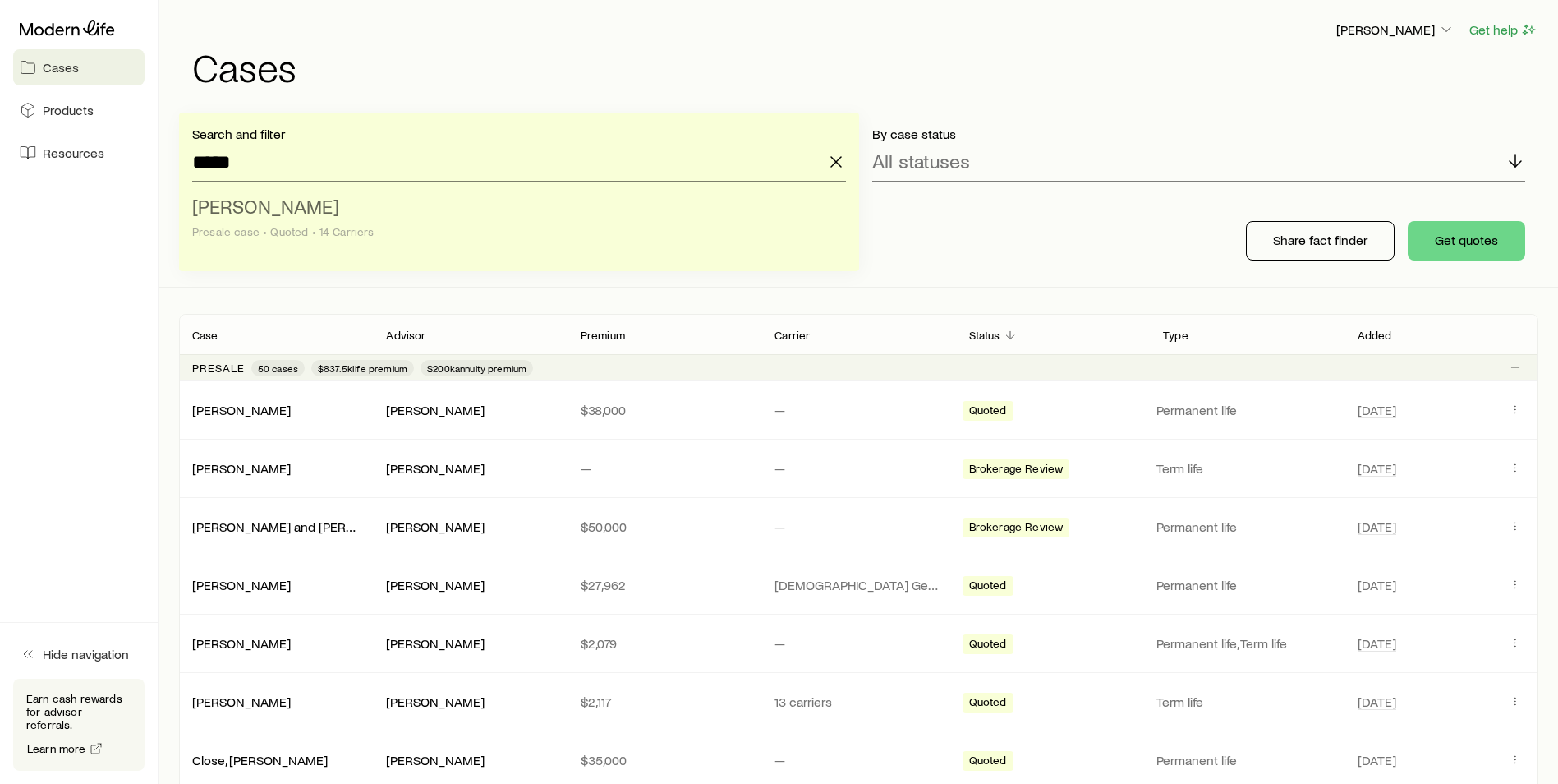
click at [301, 214] on li "[PERSON_NAME] Presale case • Quoted • 14 Carriers" at bounding box center [514, 220] width 644 height 63
type input "**********"
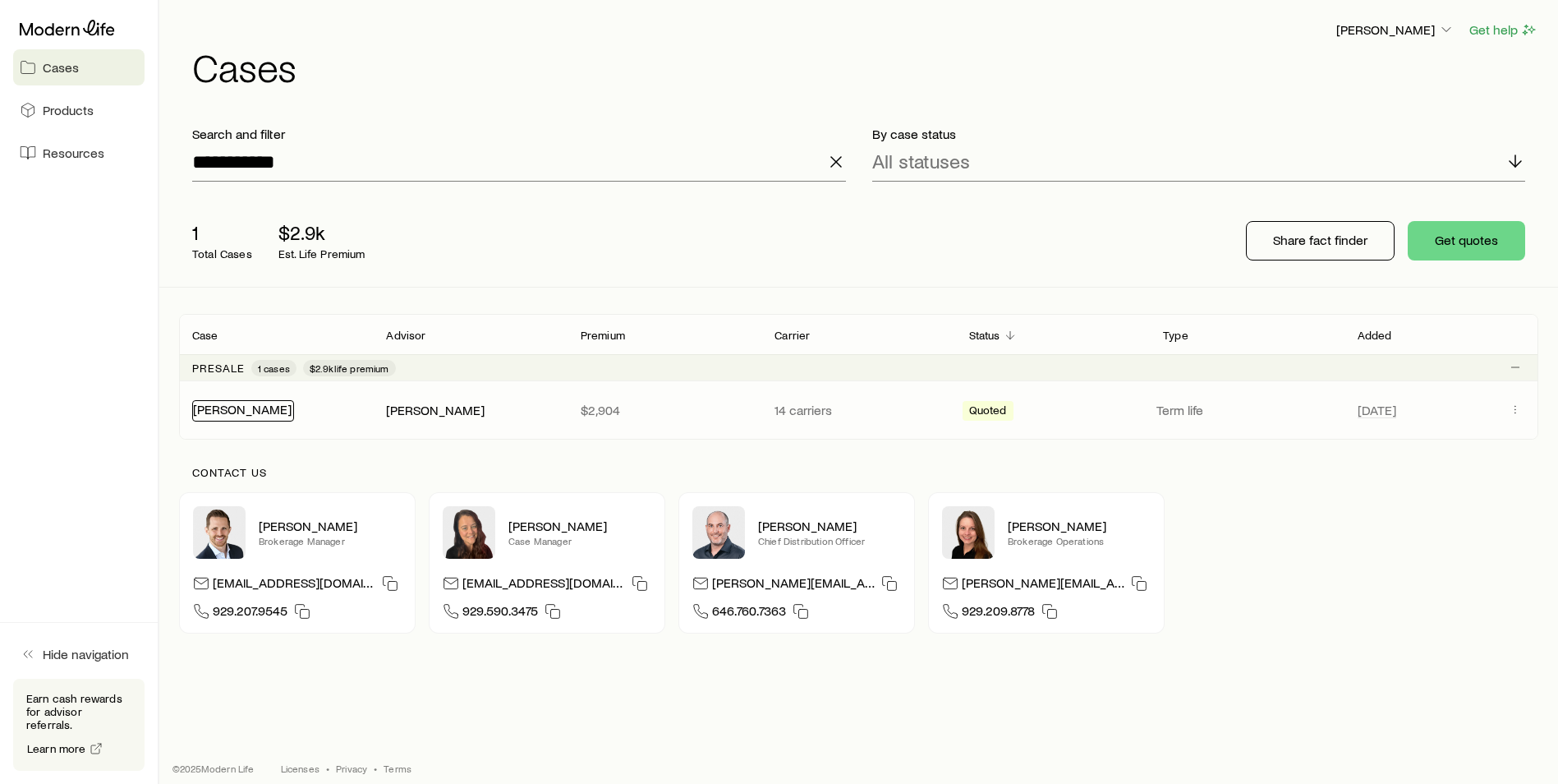
click at [236, 401] on link "[PERSON_NAME]" at bounding box center [242, 408] width 99 height 16
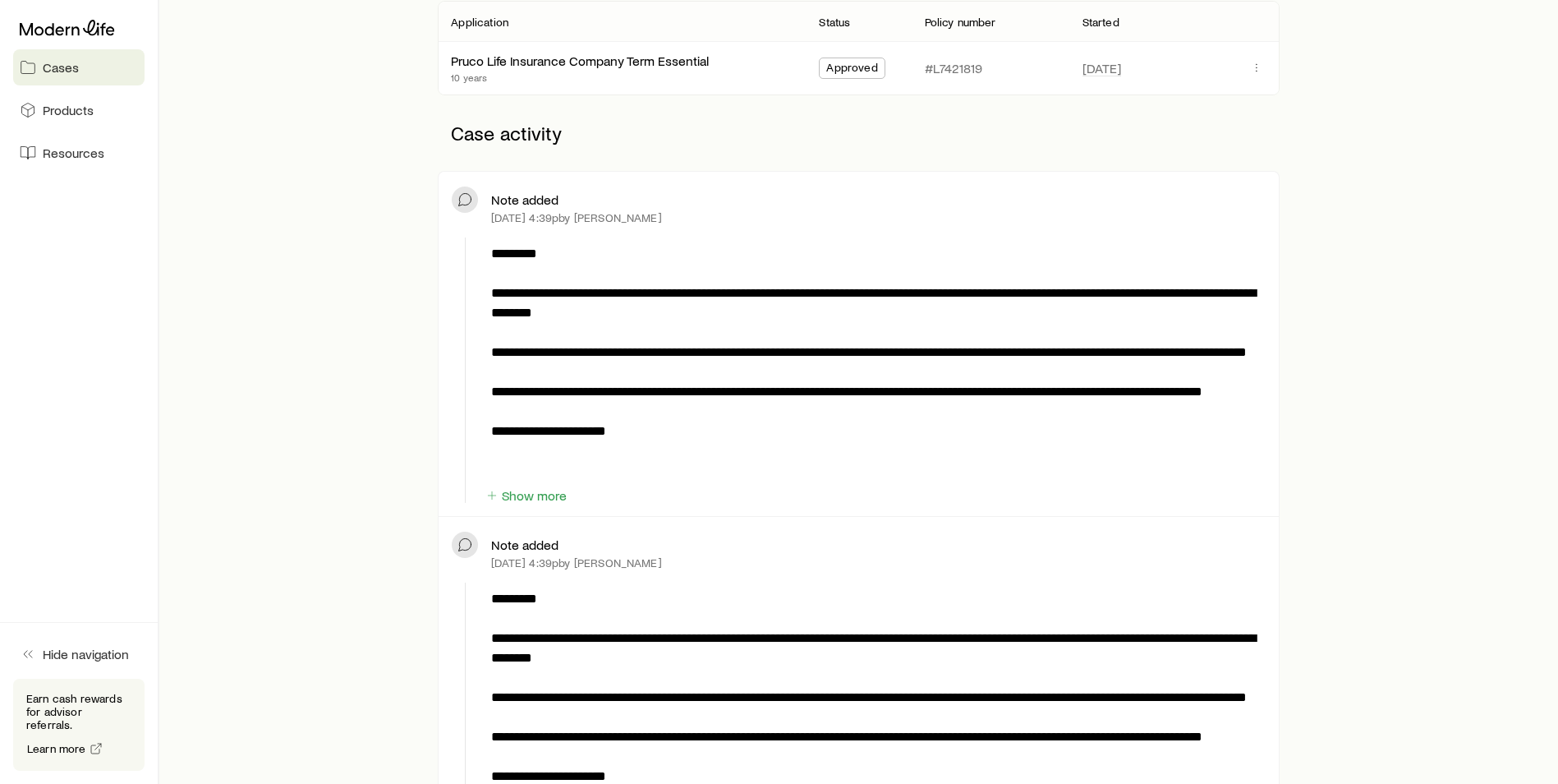
scroll to position [329, 0]
